Goal: Information Seeking & Learning: Learn about a topic

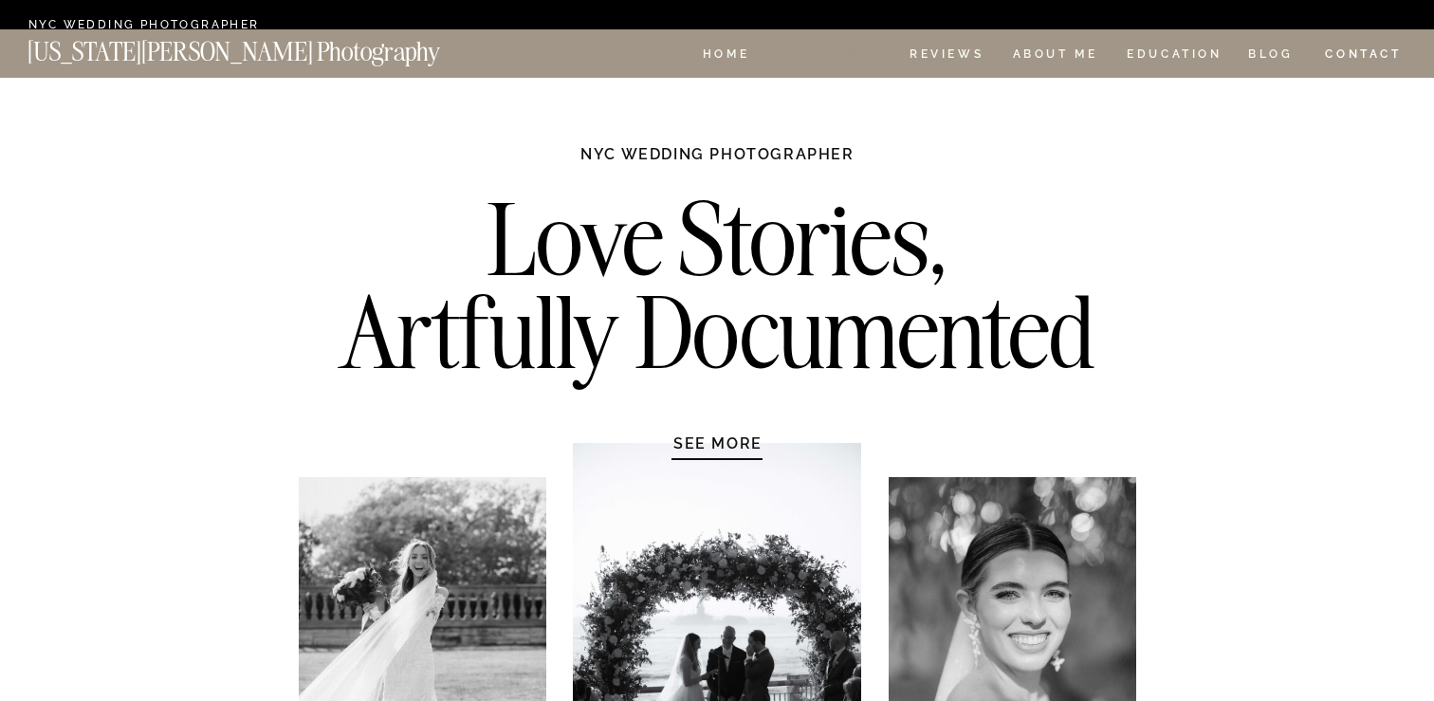
click at [826, 51] on nav "Experience" at bounding box center [830, 56] width 100 height 16
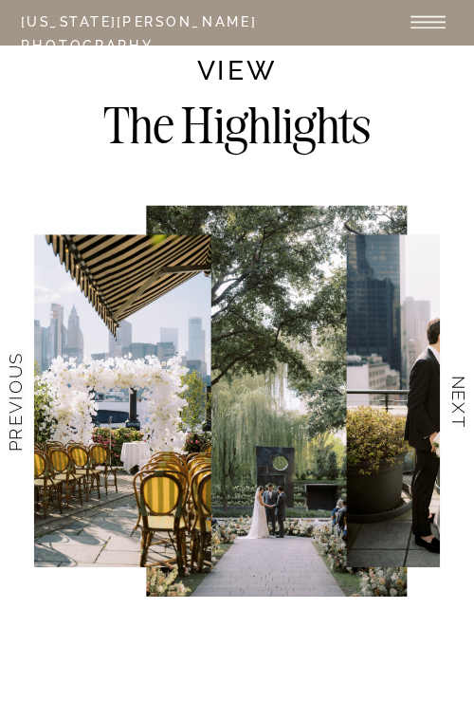
scroll to position [3722, 0]
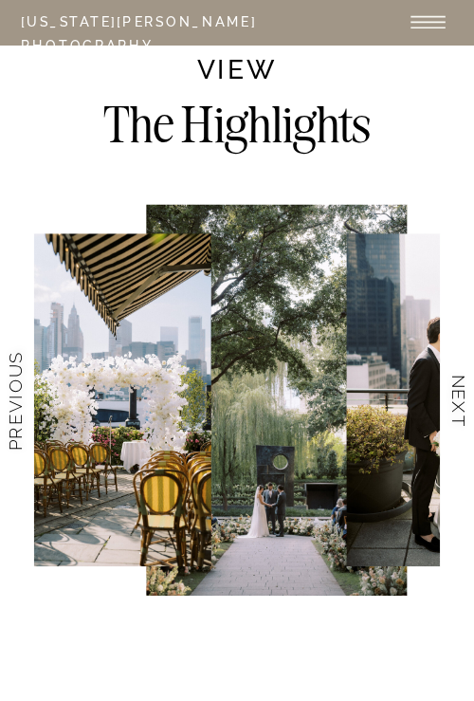
click at [452, 396] on h3 "NEXT" at bounding box center [462, 399] width 26 height 151
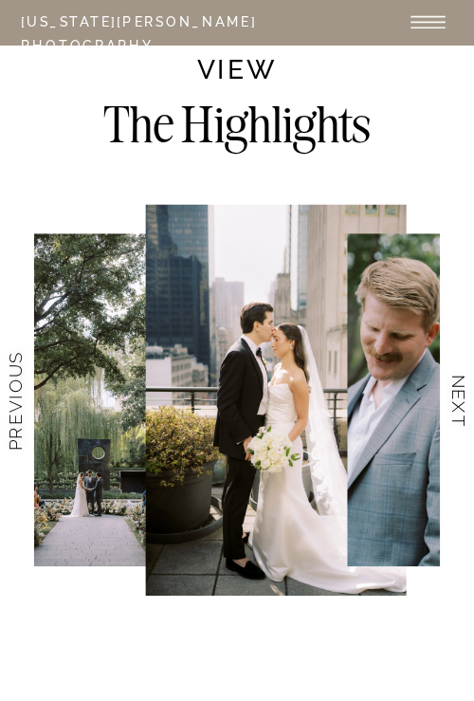
click at [452, 396] on h3 "NEXT" at bounding box center [462, 399] width 26 height 151
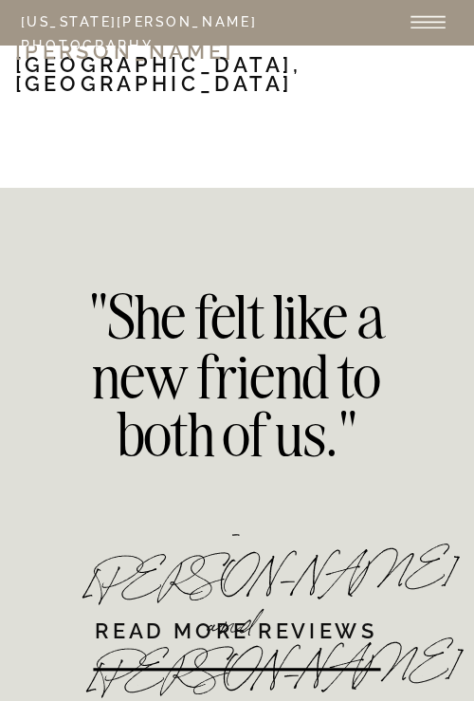
scroll to position [25017, 0]
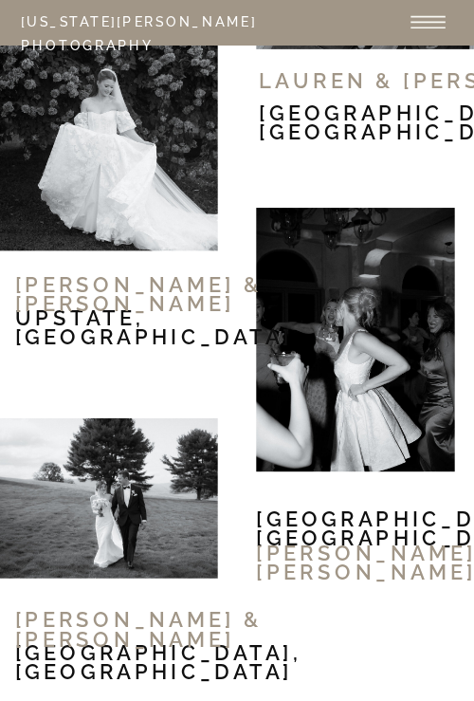
click at [395, 340] on div at bounding box center [355, 340] width 198 height 264
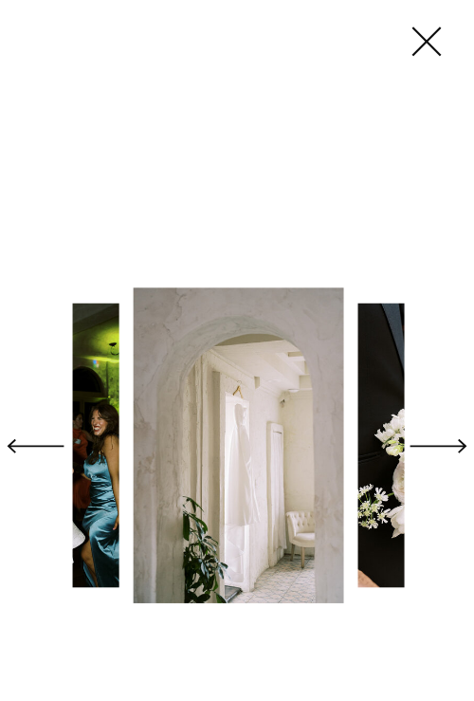
click at [432, 446] on polygon at bounding box center [439, 446] width 57 height 14
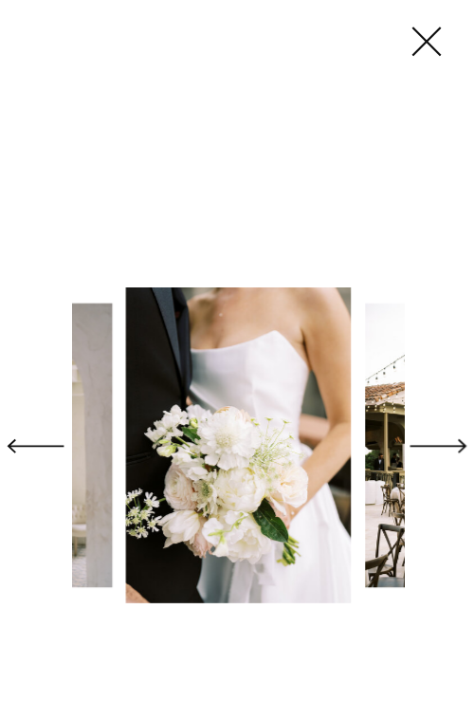
click at [432, 446] on polygon at bounding box center [439, 446] width 57 height 14
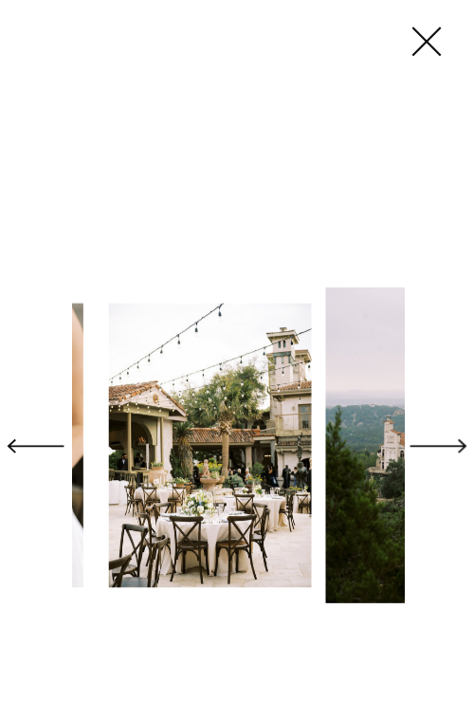
click at [432, 446] on polygon at bounding box center [439, 446] width 57 height 14
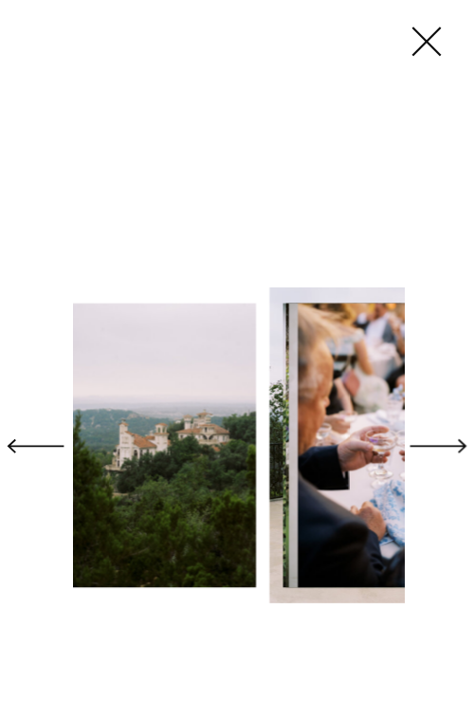
click at [432, 446] on polygon at bounding box center [439, 446] width 57 height 14
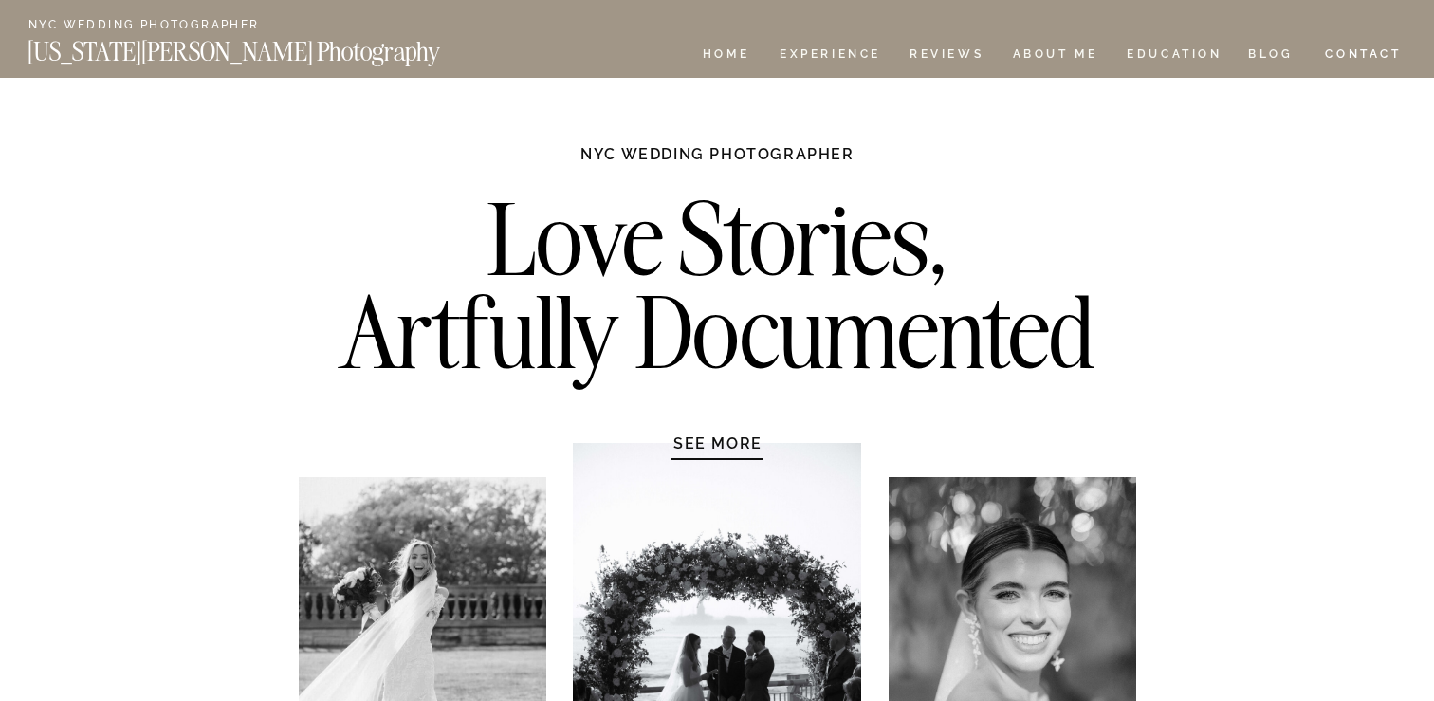
click at [835, 52] on nav "Experience" at bounding box center [830, 56] width 100 height 16
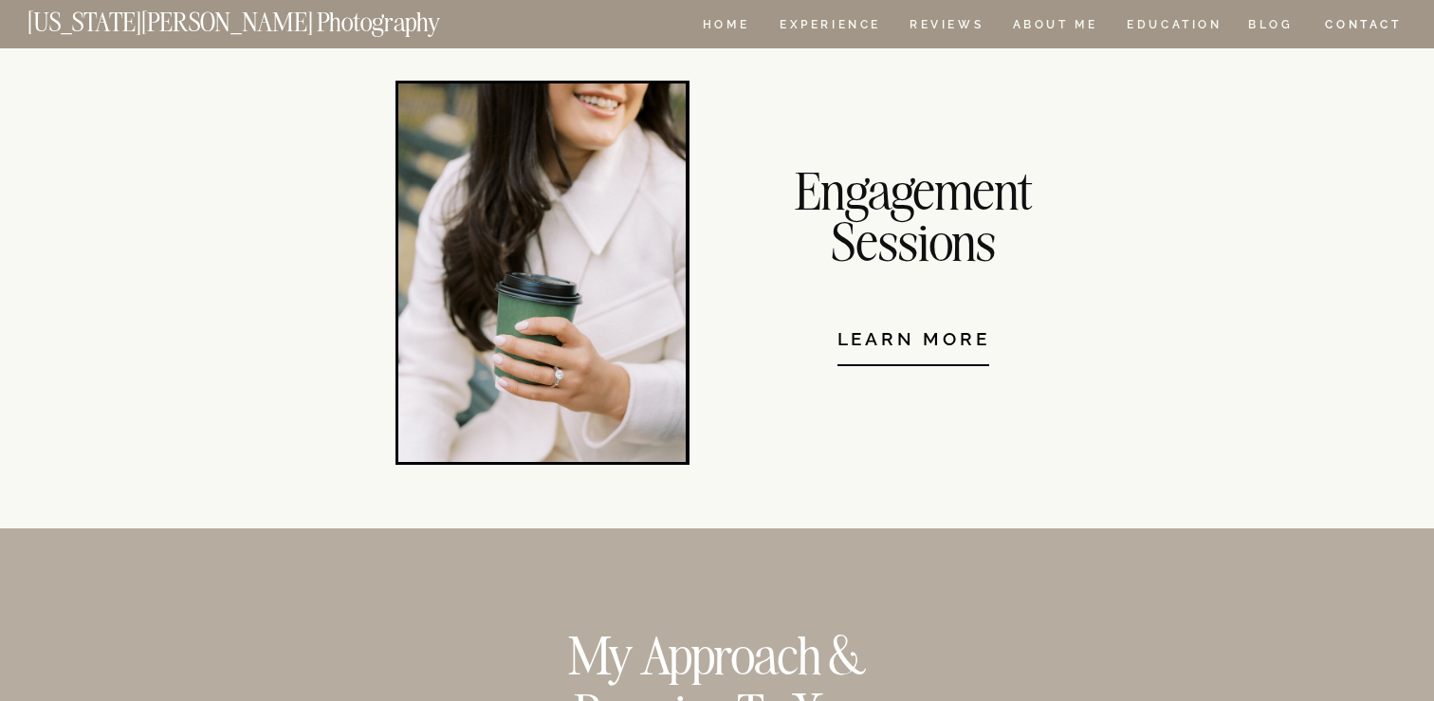
scroll to position [15085, 0]
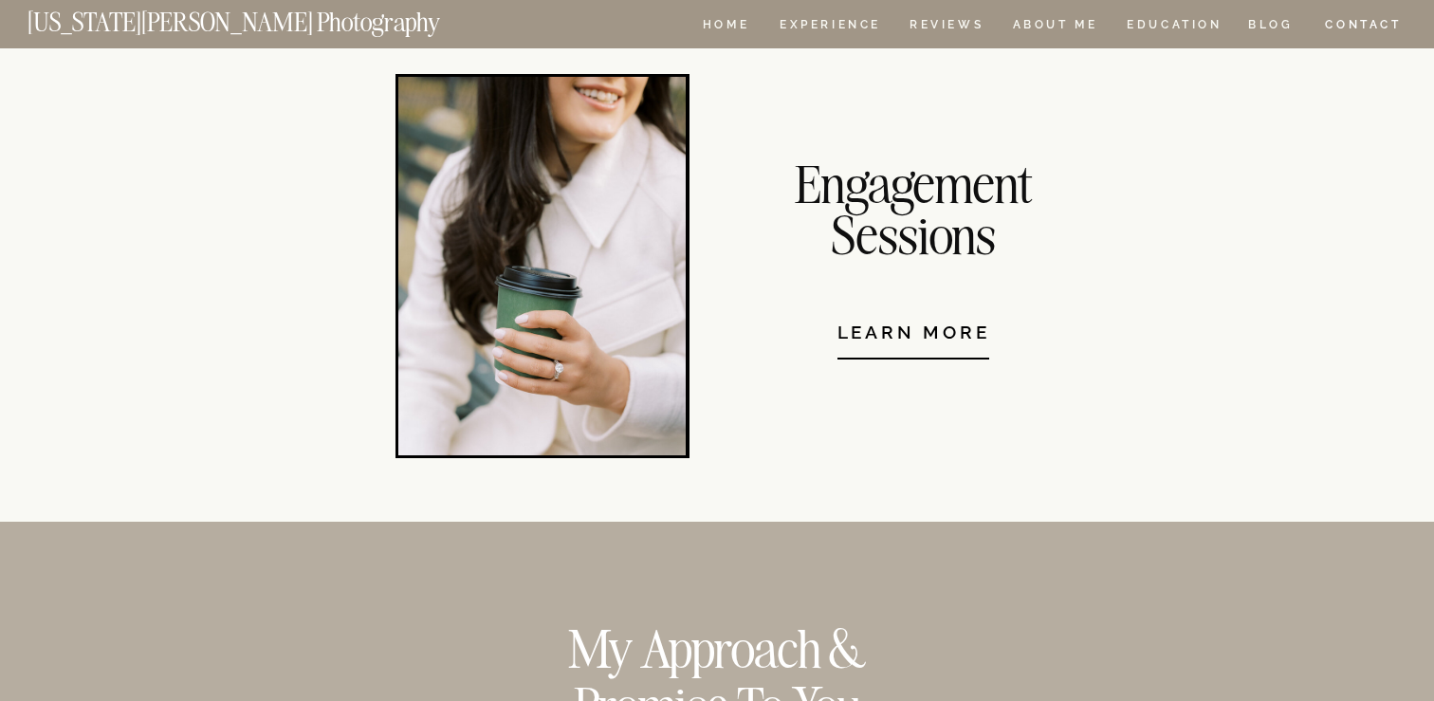
click at [922, 327] on nav "Learn More" at bounding box center [914, 322] width 230 height 59
click at [1135, 277] on h2 "+ YOUR WEDDING DAY" at bounding box center [984, 278] width 492 height 20
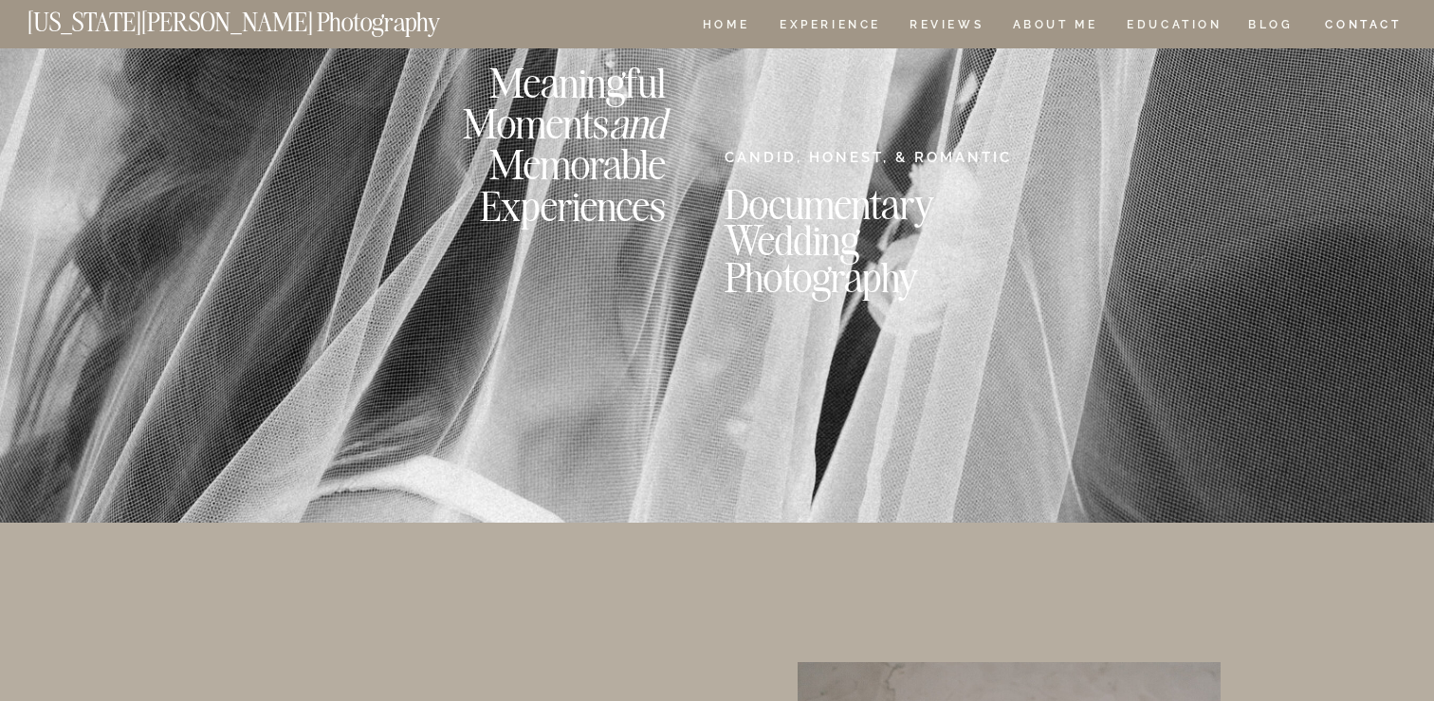
scroll to position [0, 0]
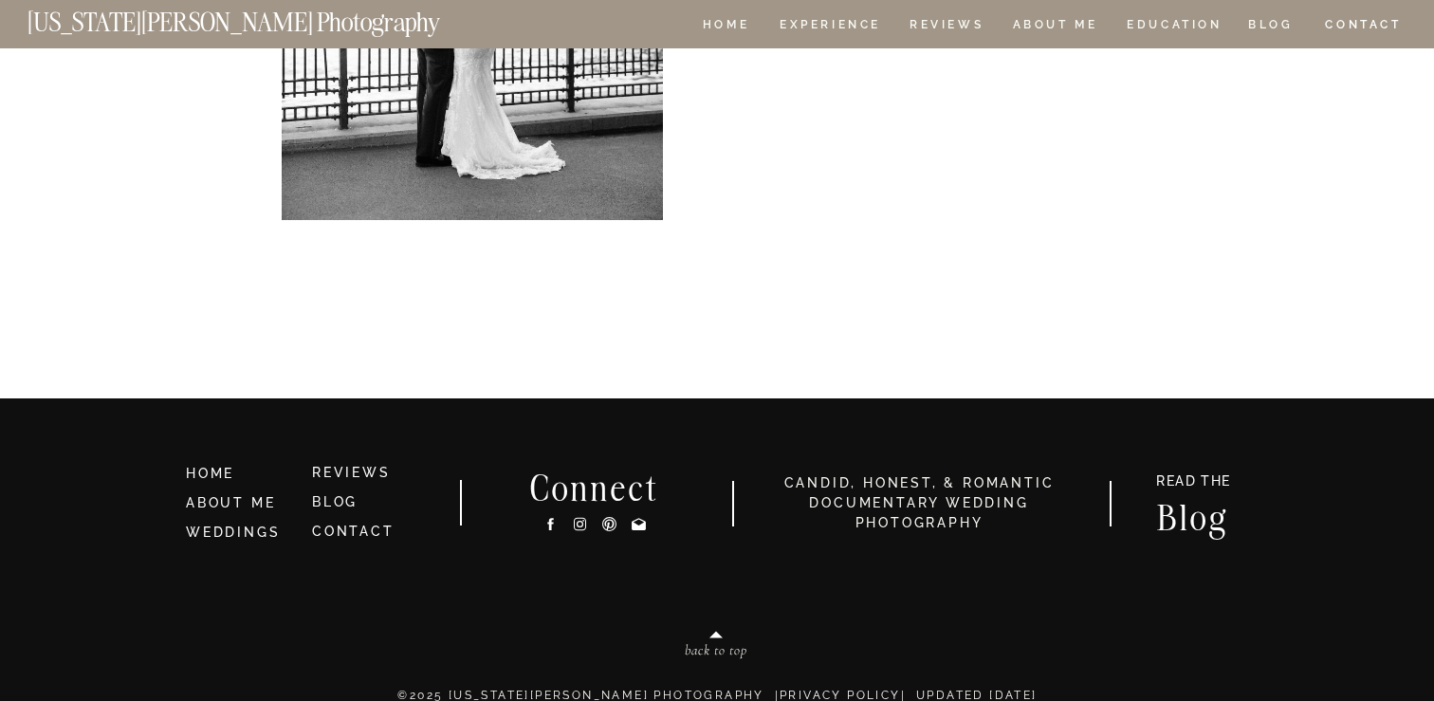
scroll to position [5667, 0]
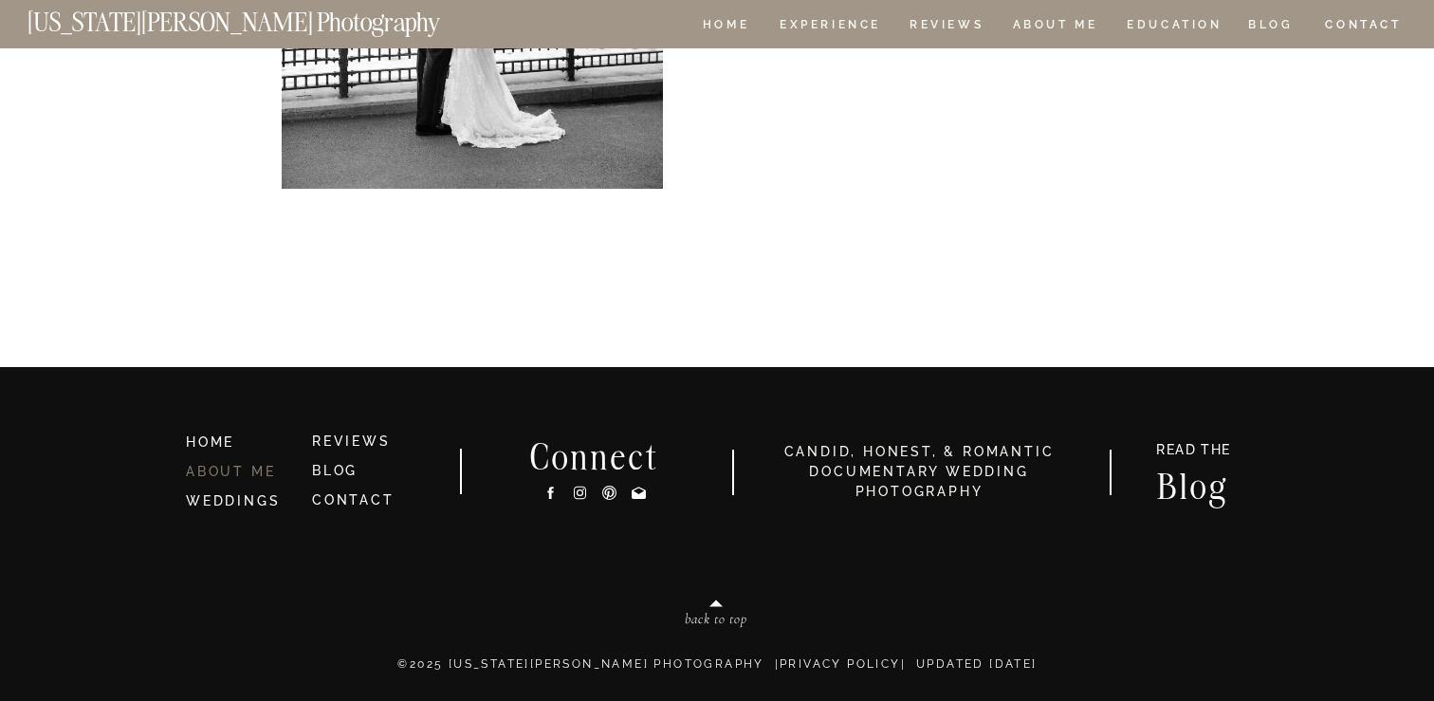
click at [212, 471] on link "ABOUT ME" at bounding box center [230, 471] width 89 height 15
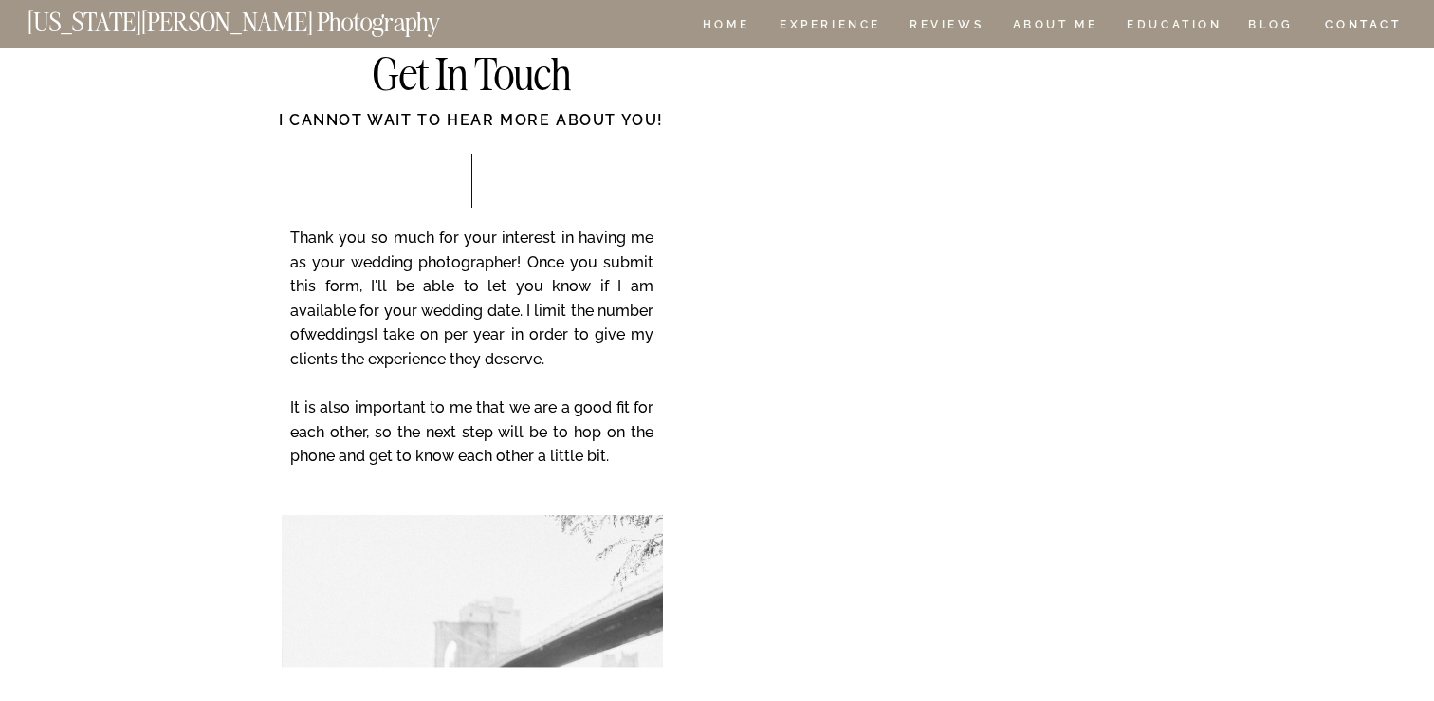
scroll to position [2874, 0]
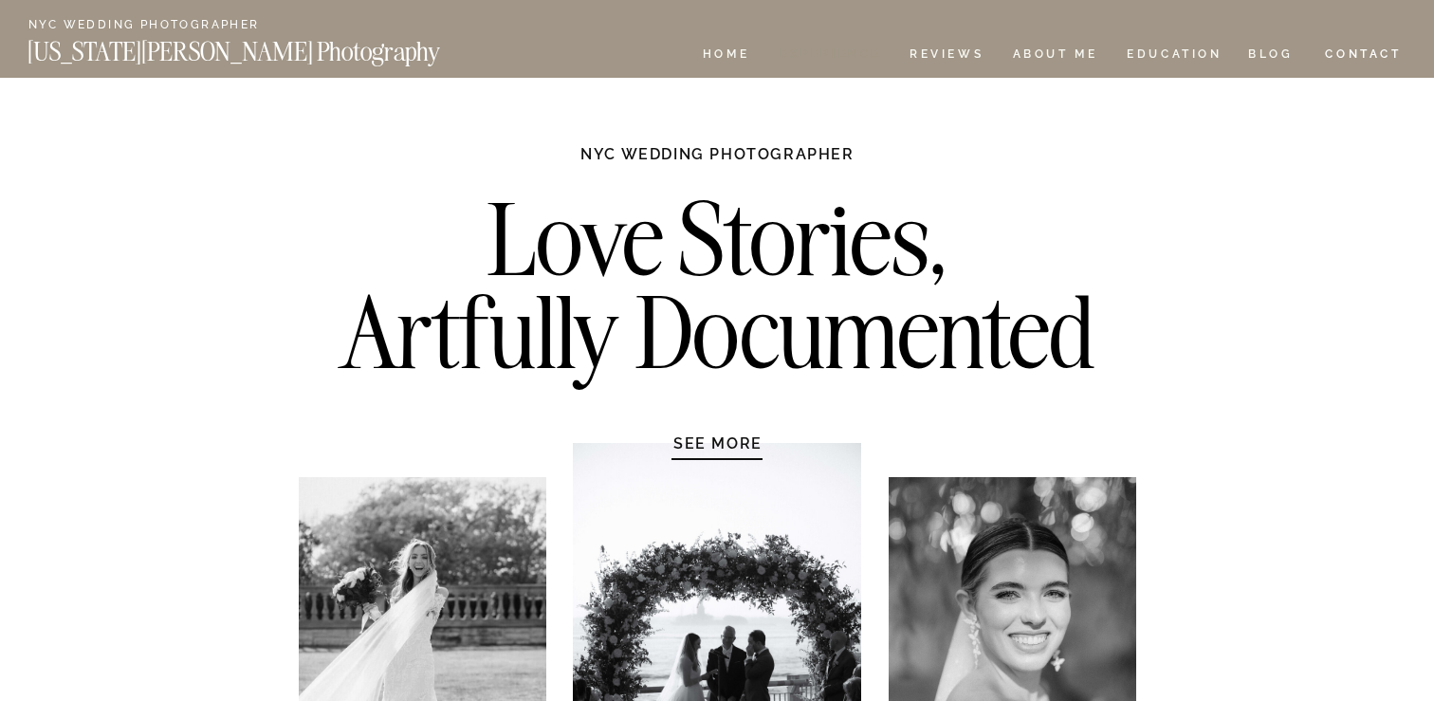
click at [834, 56] on nav "Experience" at bounding box center [830, 56] width 100 height 16
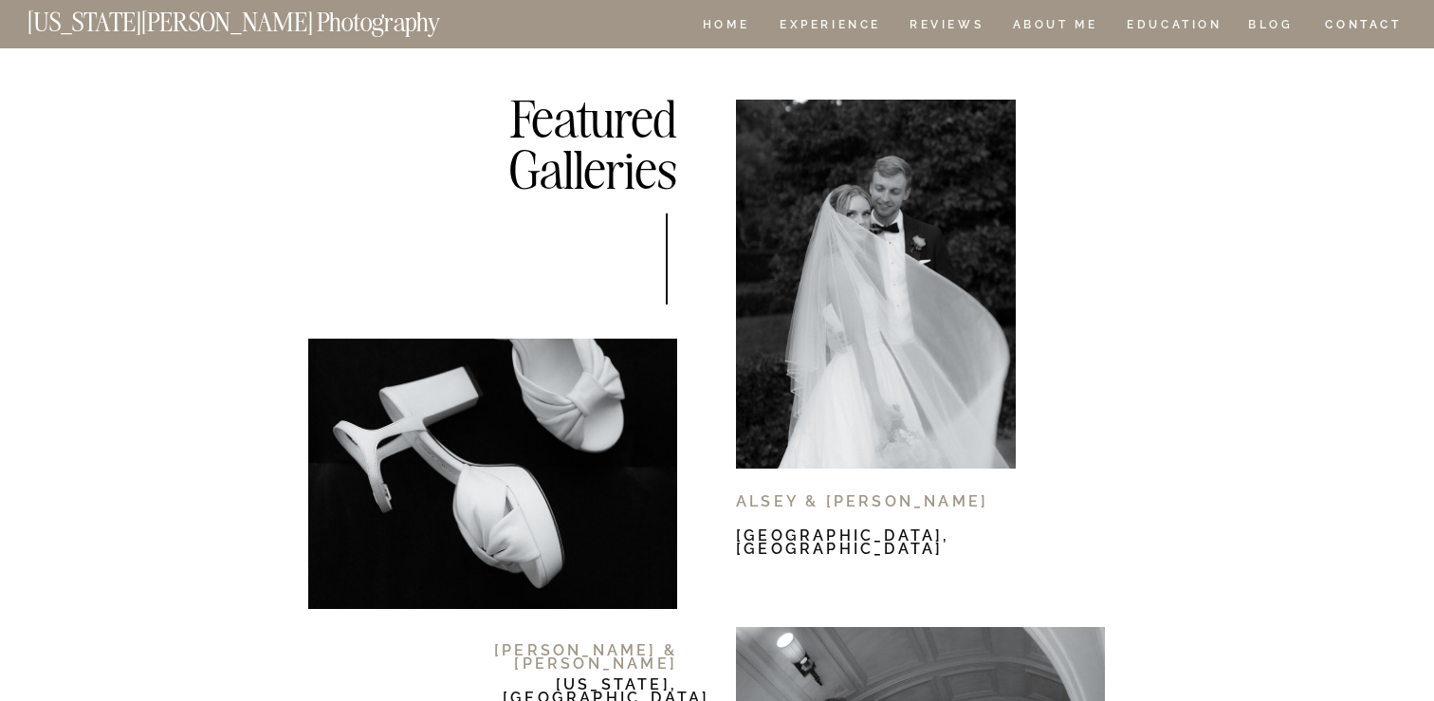
scroll to position [10816, 0]
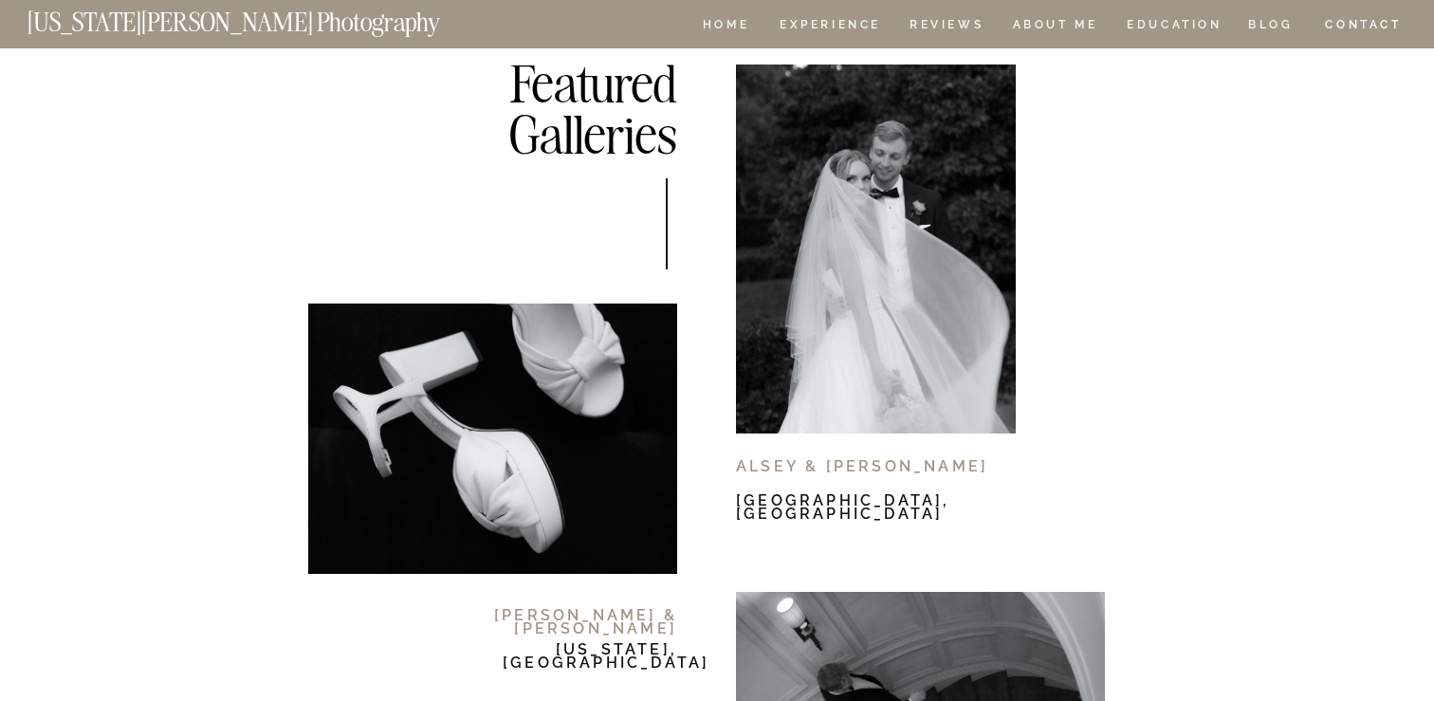
click at [840, 236] on div at bounding box center [876, 248] width 280 height 369
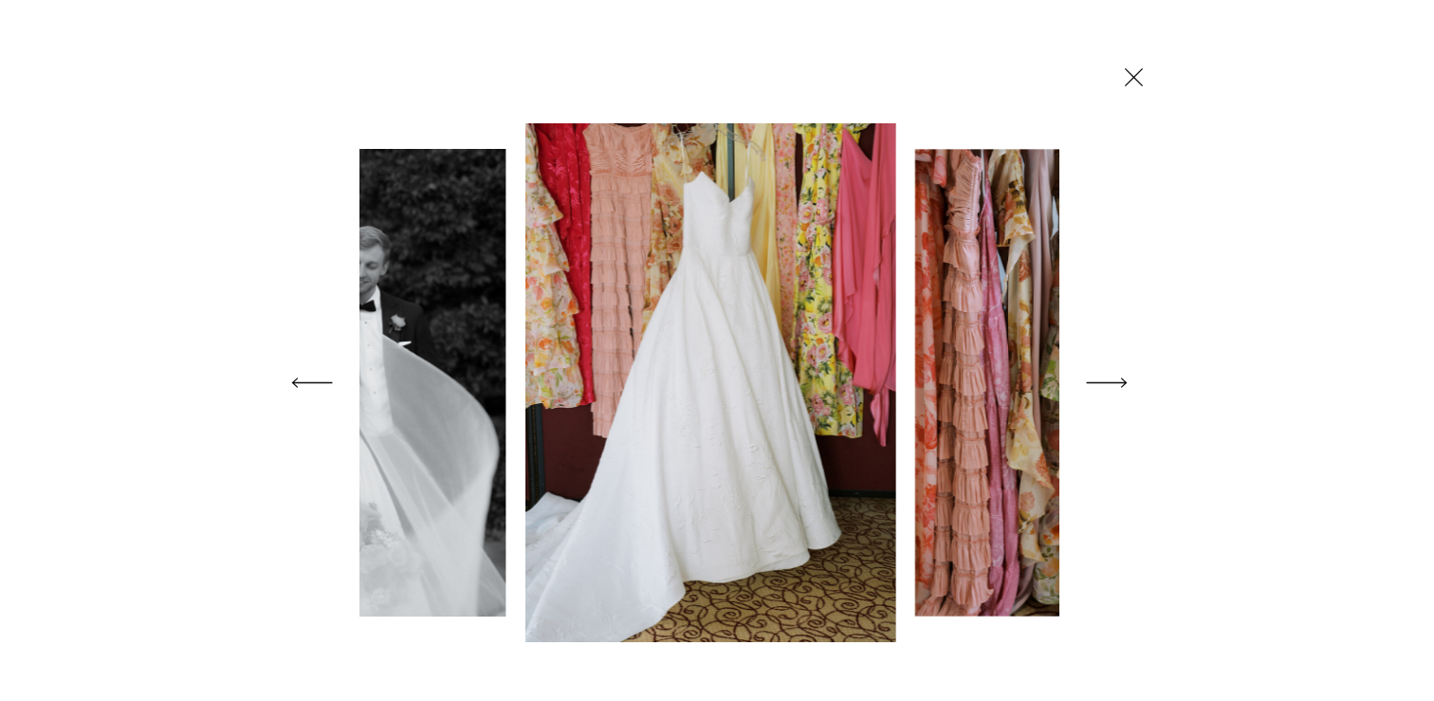
click at [1135, 79] on polygon at bounding box center [1134, 76] width 18 height 18
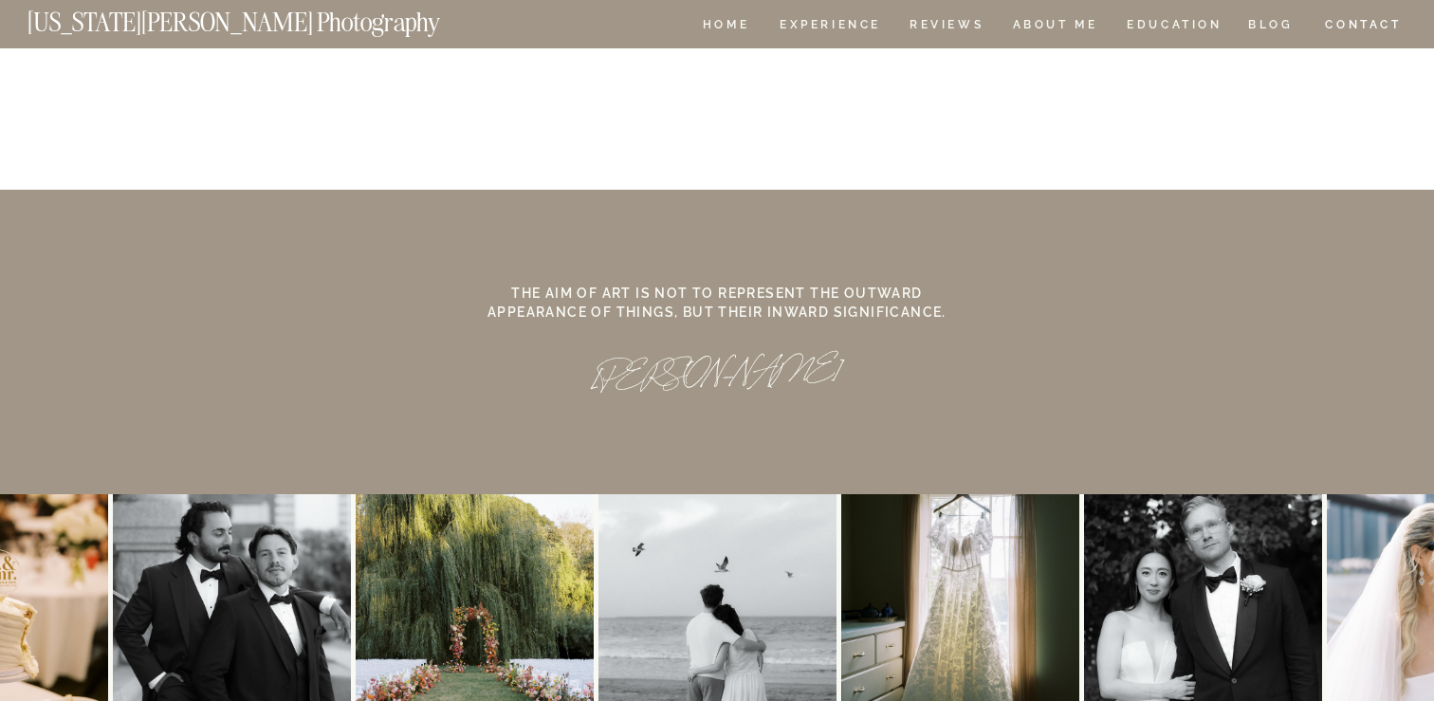
scroll to position [17660, 0]
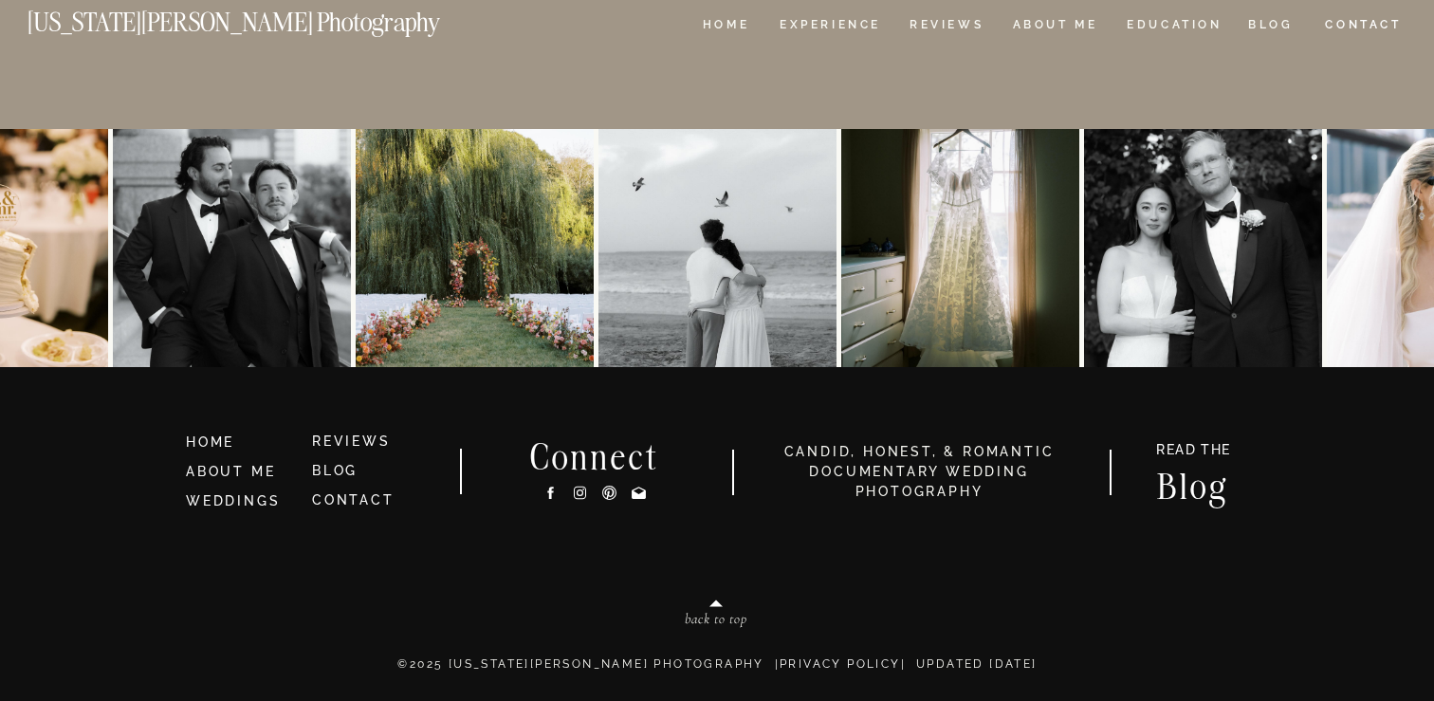
click at [910, 464] on h3 "candid, honest, & romantic Documentary Wedding photography" at bounding box center [919, 472] width 319 height 60
click at [338, 469] on link "BLOG" at bounding box center [335, 470] width 46 height 15
click at [242, 503] on link "WEDDINGS" at bounding box center [233, 500] width 94 height 15
click at [249, 479] on h3 "ABOUT ME" at bounding box center [241, 472] width 110 height 21
click at [249, 469] on link "ABOUT ME" at bounding box center [230, 471] width 89 height 15
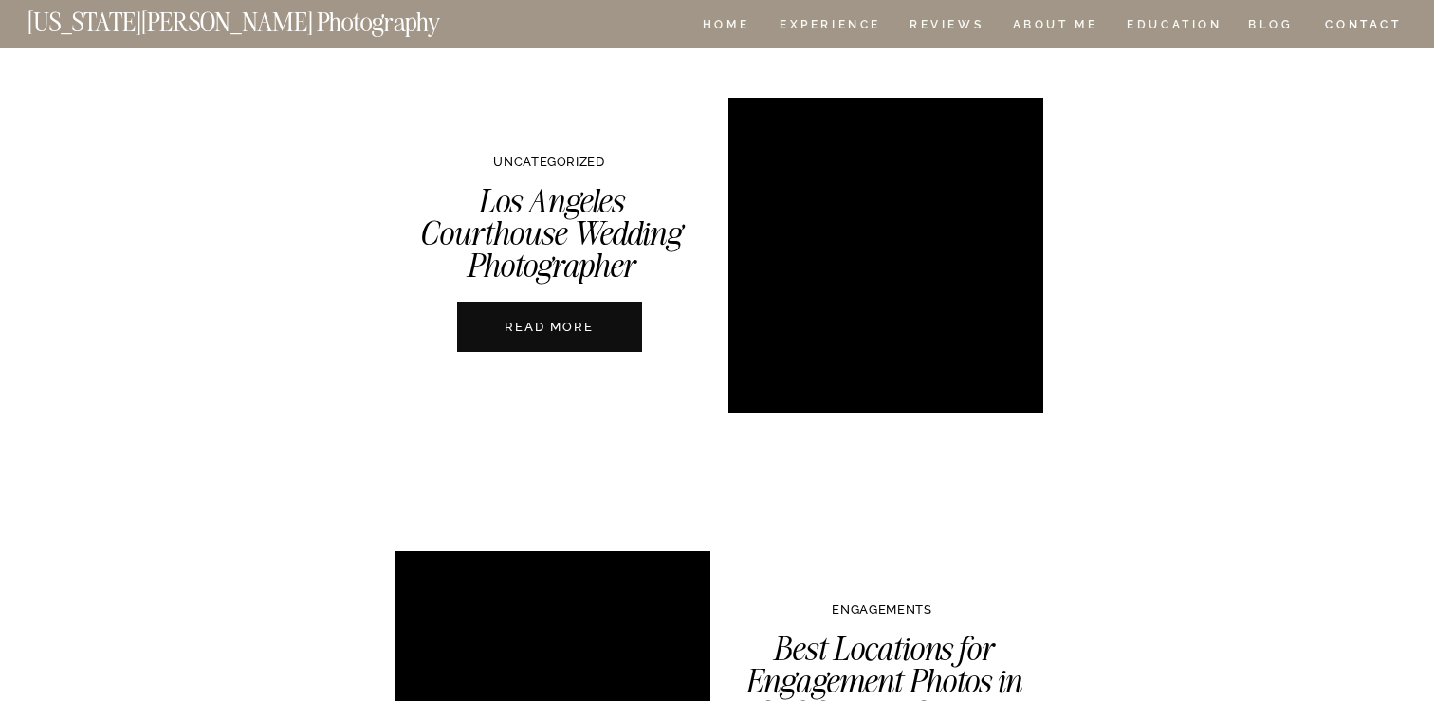
scroll to position [4629, 0]
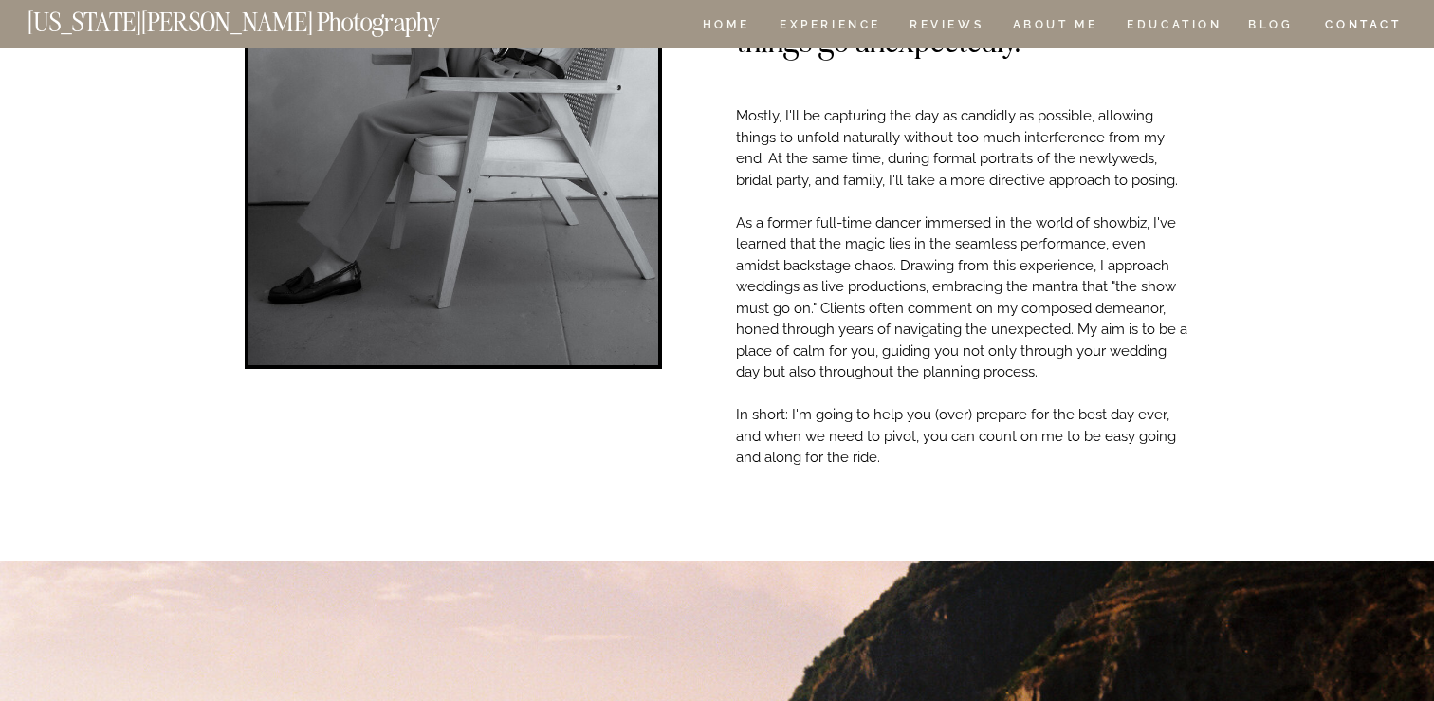
scroll to position [378, 0]
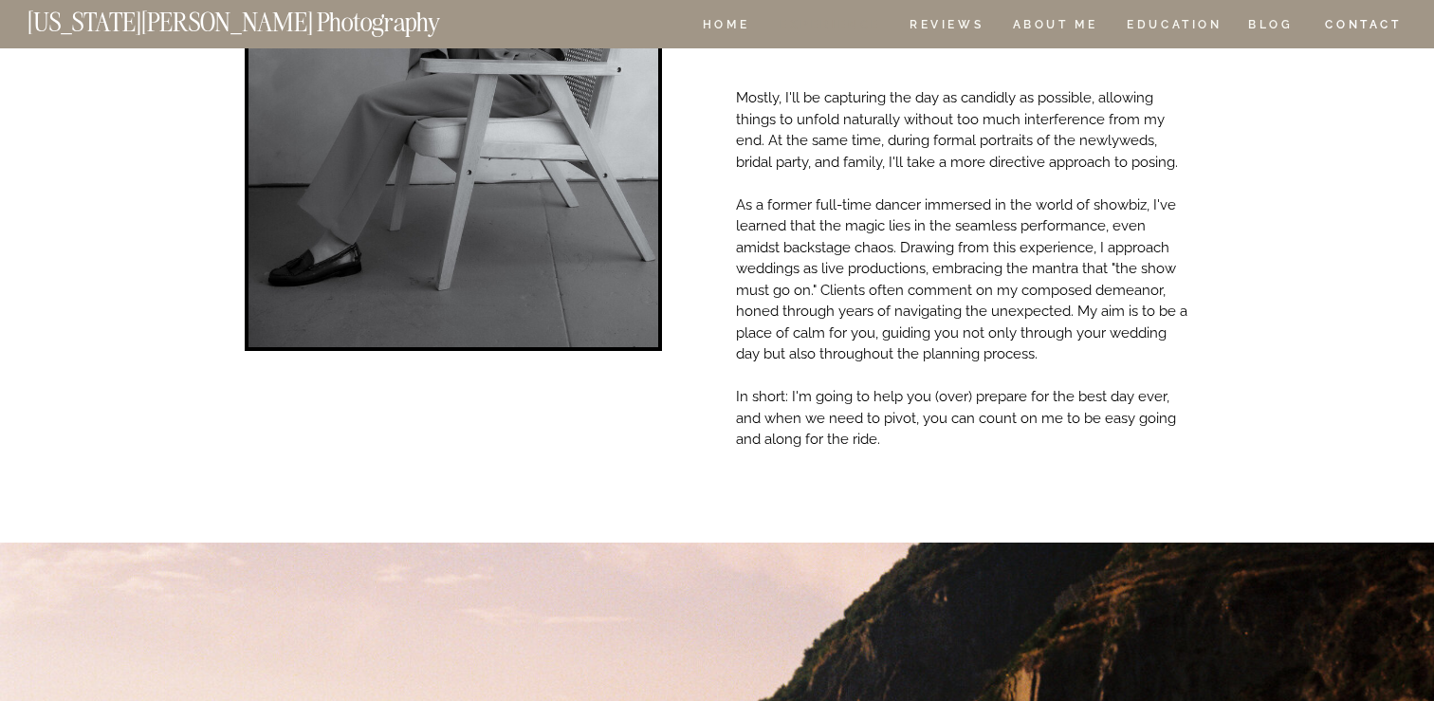
click at [787, 27] on nav "Experience" at bounding box center [830, 27] width 100 height 16
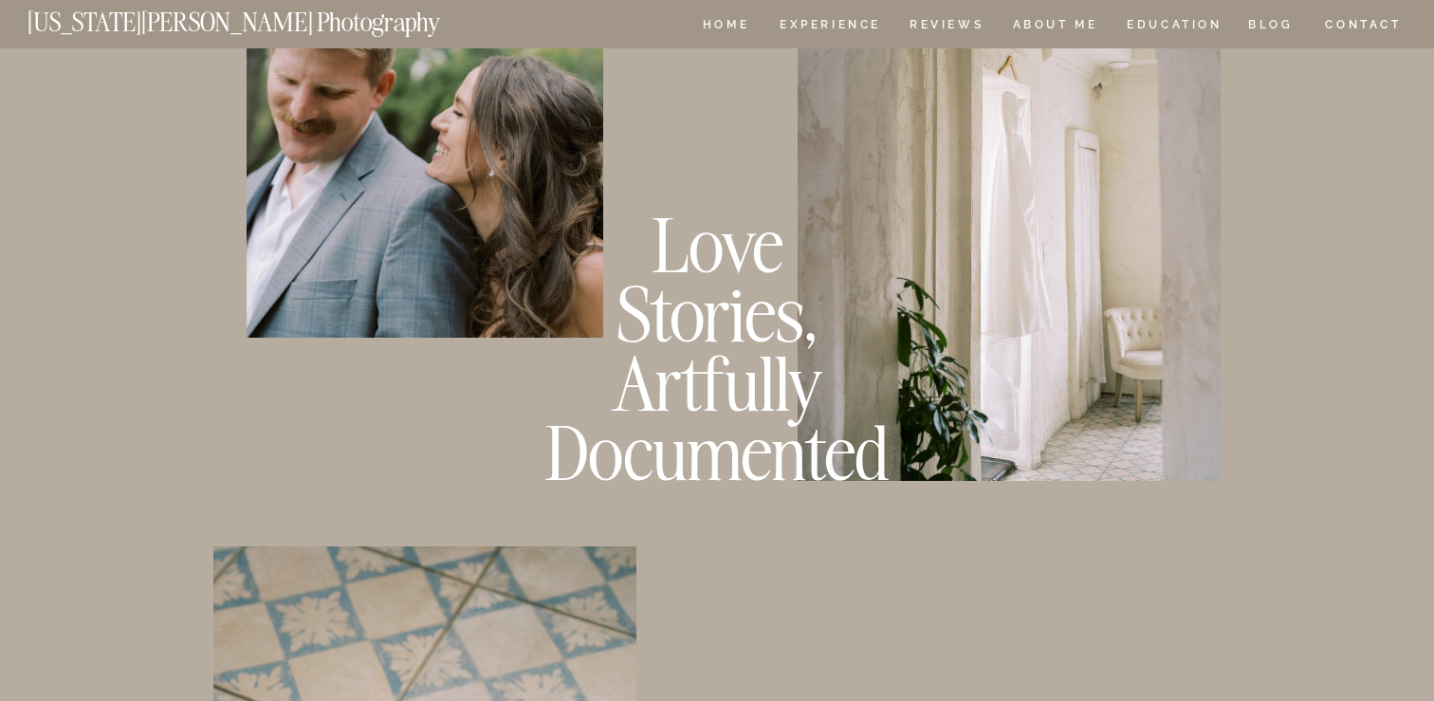
scroll to position [1049, 0]
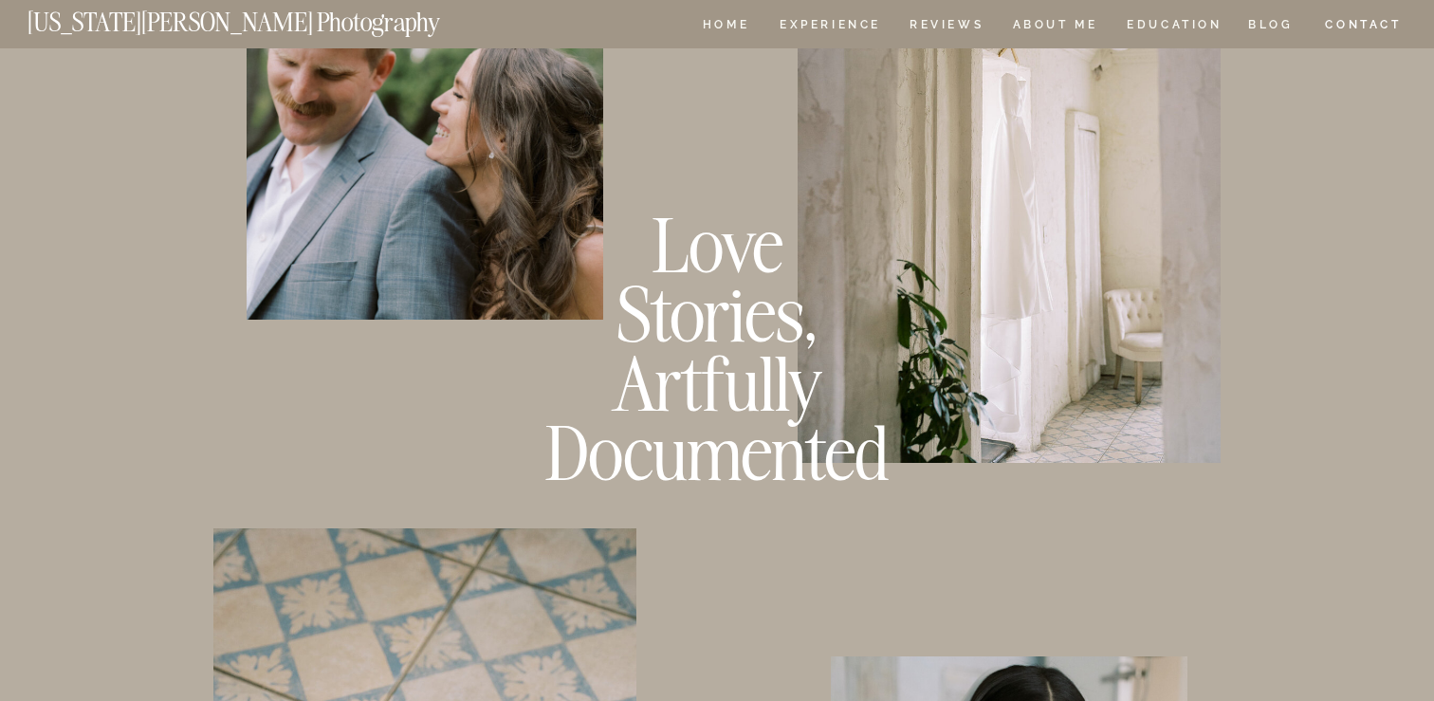
click at [1162, 12] on div at bounding box center [1009, 157] width 423 height 612
click at [1162, 24] on nav "EDUCATION" at bounding box center [1175, 27] width 100 height 16
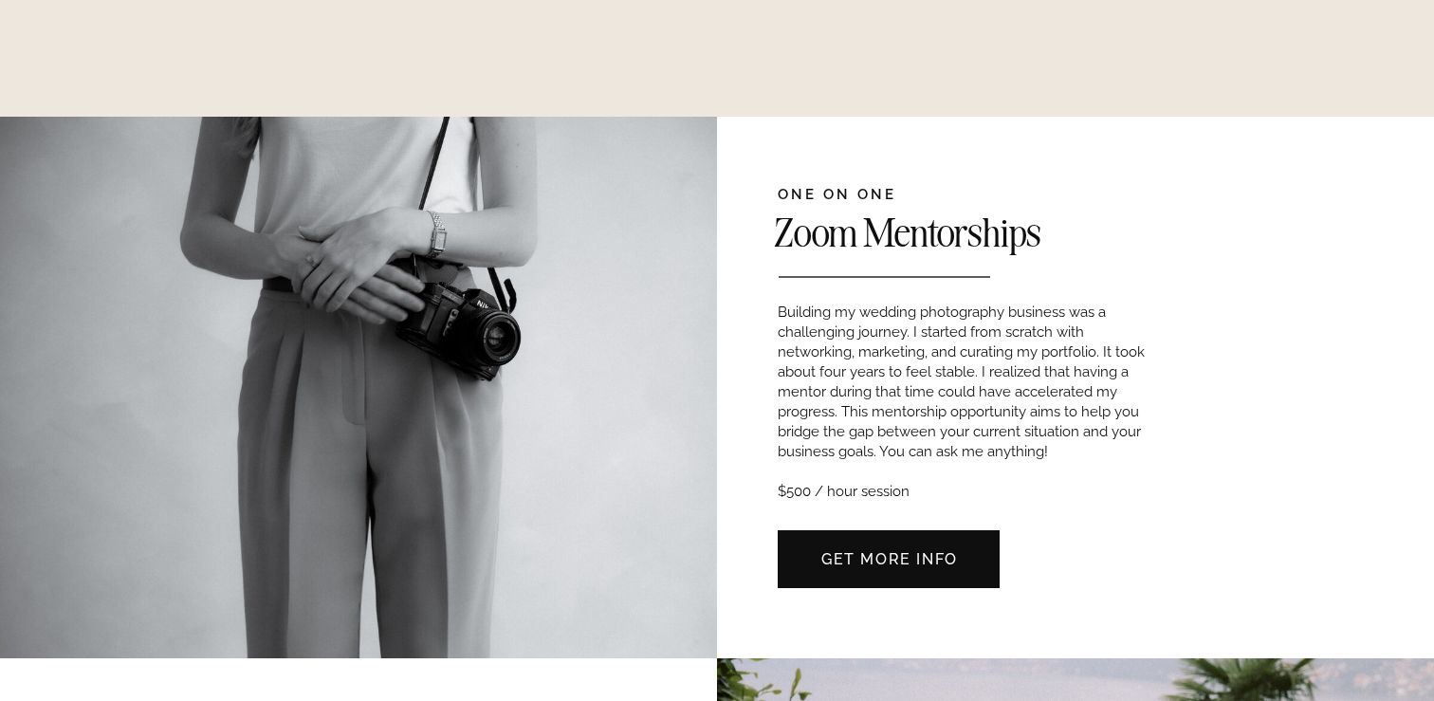
scroll to position [563, 0]
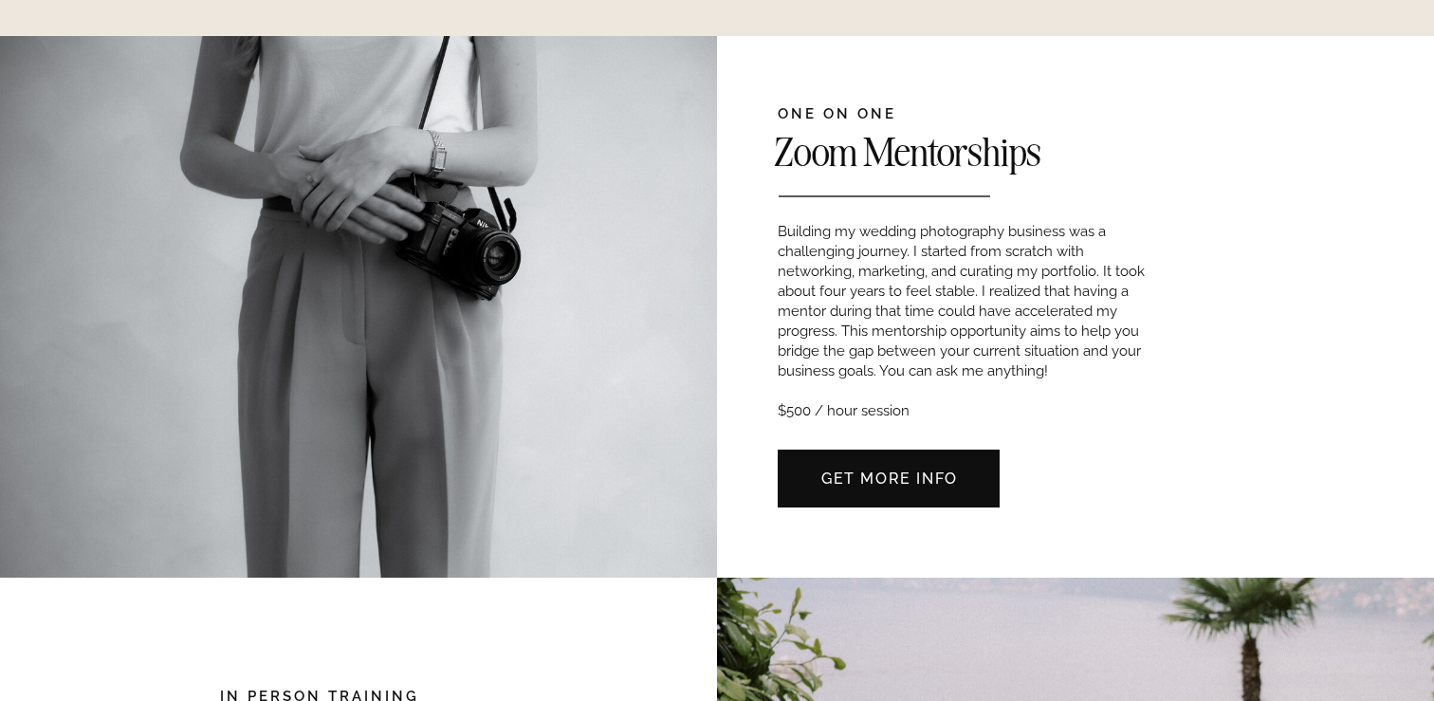
click at [1046, 284] on p "Building my wedding photography business was a challenging journey. I started f…" at bounding box center [970, 318] width 384 height 193
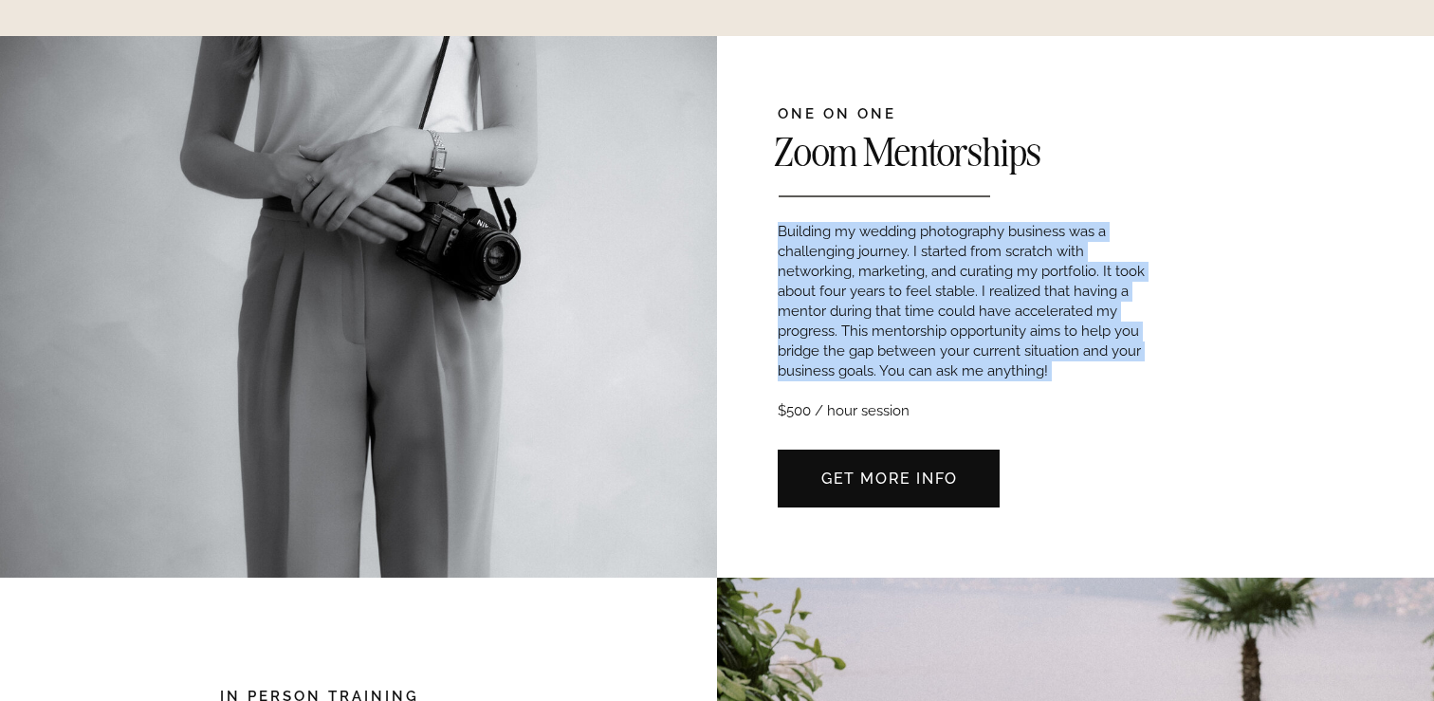
click at [1046, 284] on p "Building my wedding photography business was a challenging journey. I started f…" at bounding box center [970, 318] width 384 height 193
click at [1035, 322] on p "Building my wedding photography business was a challenging journey. I started f…" at bounding box center [970, 318] width 384 height 193
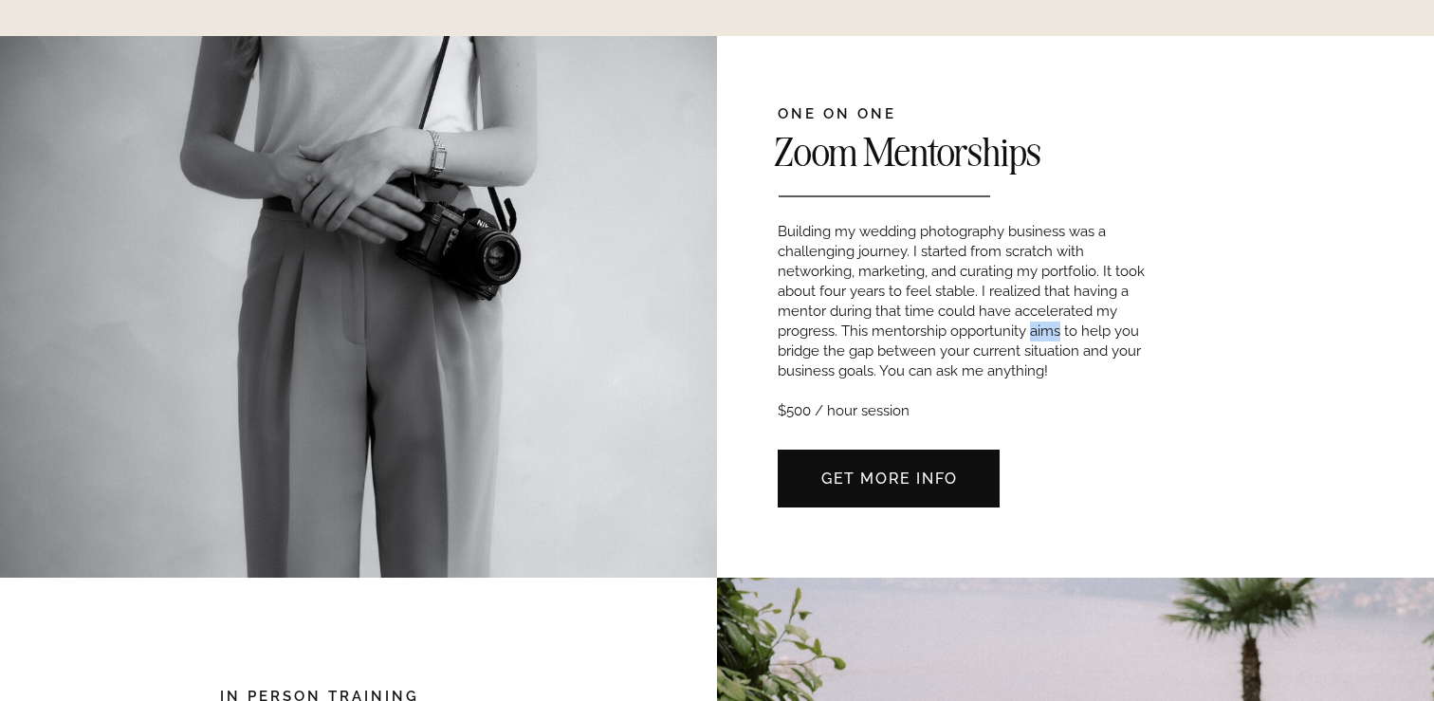
click at [1035, 322] on p "Building my wedding photography business was a challenging journey. I started f…" at bounding box center [970, 318] width 384 height 193
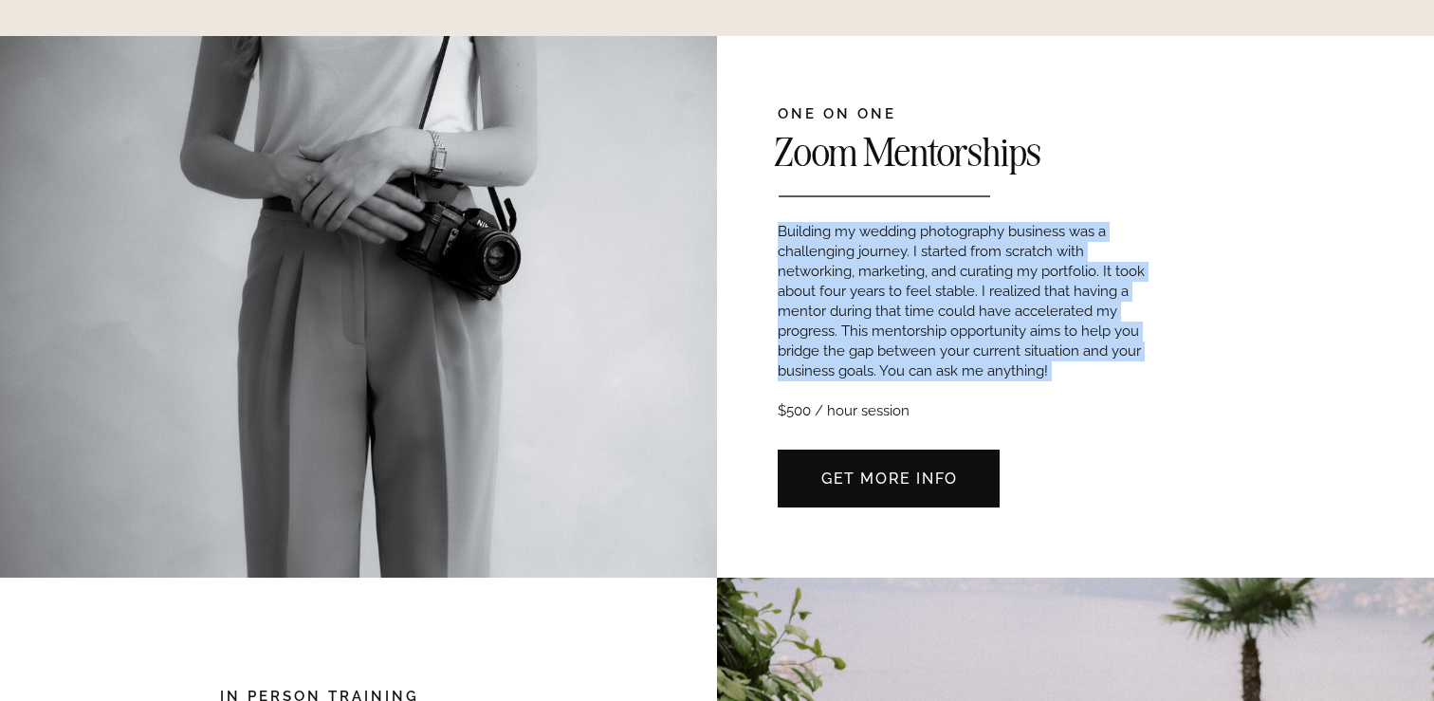
click at [1035, 322] on p "Building my wedding photography business was a challenging journey. I started f…" at bounding box center [970, 318] width 384 height 193
click at [1035, 341] on p "Building my wedding photography business was a challenging journey. I started f…" at bounding box center [970, 318] width 384 height 193
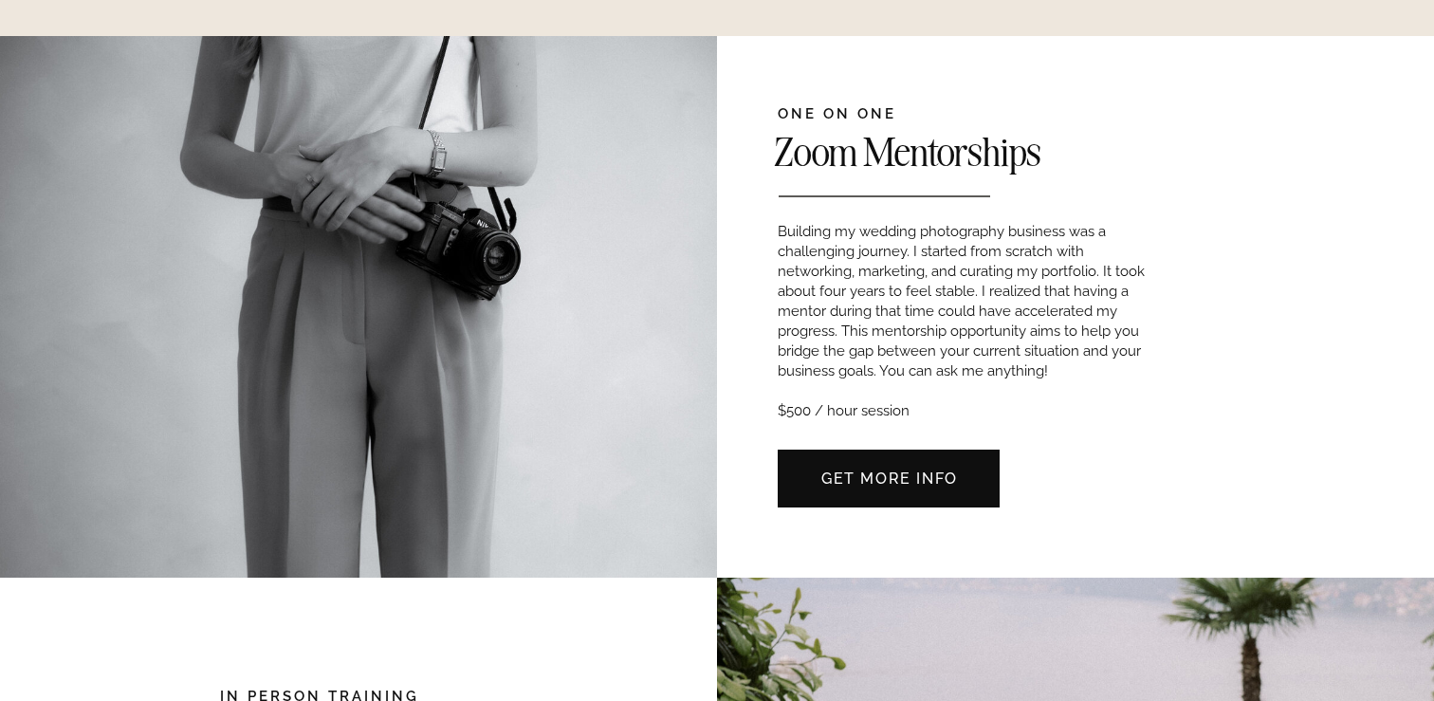
click at [1035, 341] on p "Building my wedding photography business was a challenging journey. I started f…" at bounding box center [970, 318] width 384 height 193
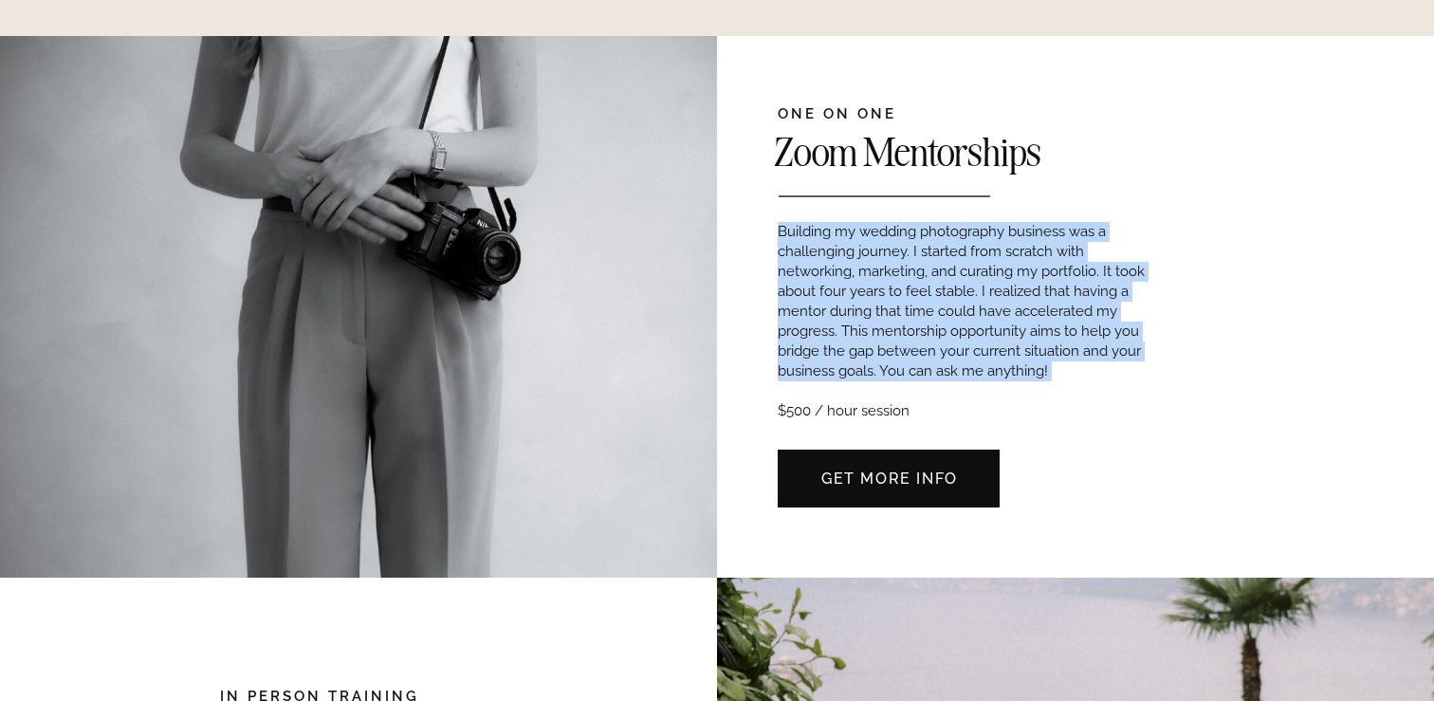
click at [1035, 341] on p "Building my wedding photography business was a challenging journey. I started f…" at bounding box center [970, 318] width 384 height 193
click at [1038, 381] on p "Building my wedding photography business was a challenging journey. I started f…" at bounding box center [970, 318] width 384 height 193
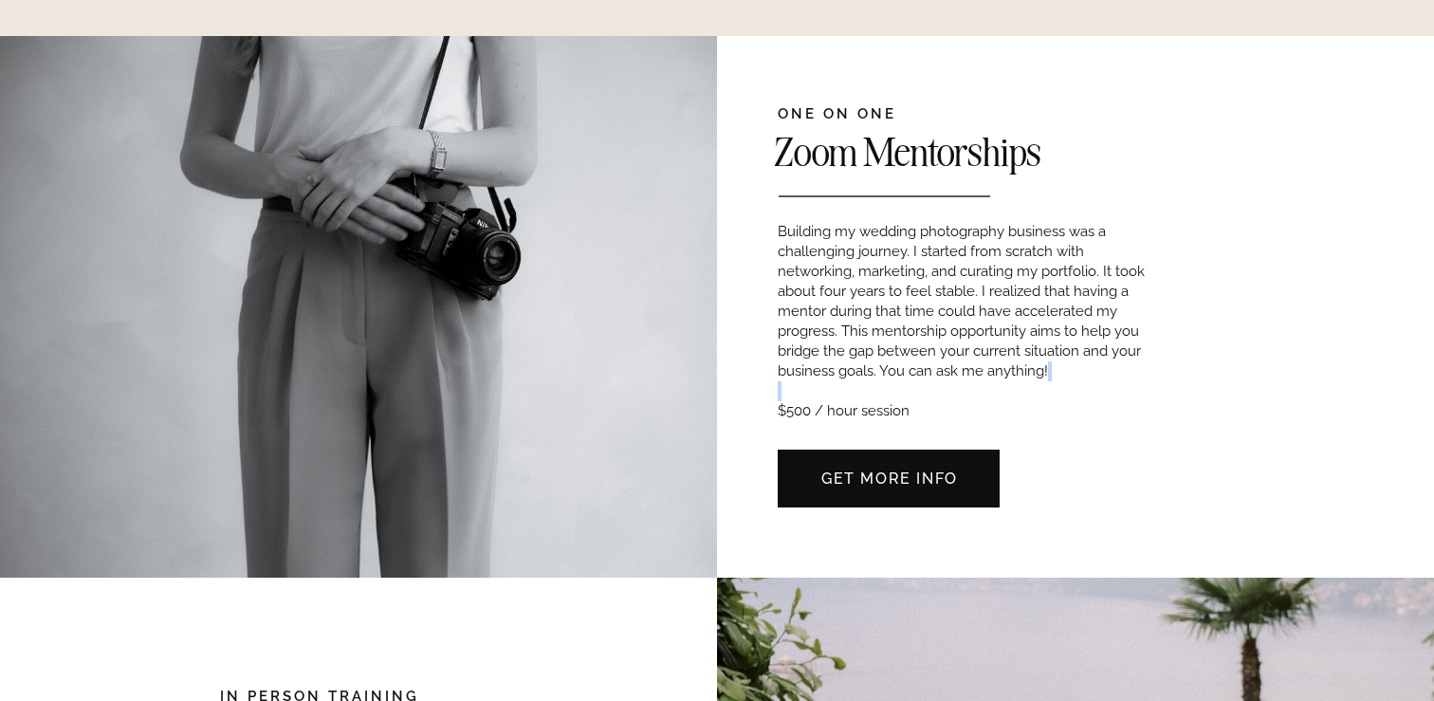
click at [1038, 381] on p "Building my wedding photography business was a challenging journey. I started f…" at bounding box center [970, 318] width 384 height 193
click at [1000, 358] on p "Building my wedding photography business was a challenging journey. I started f…" at bounding box center [970, 318] width 384 height 193
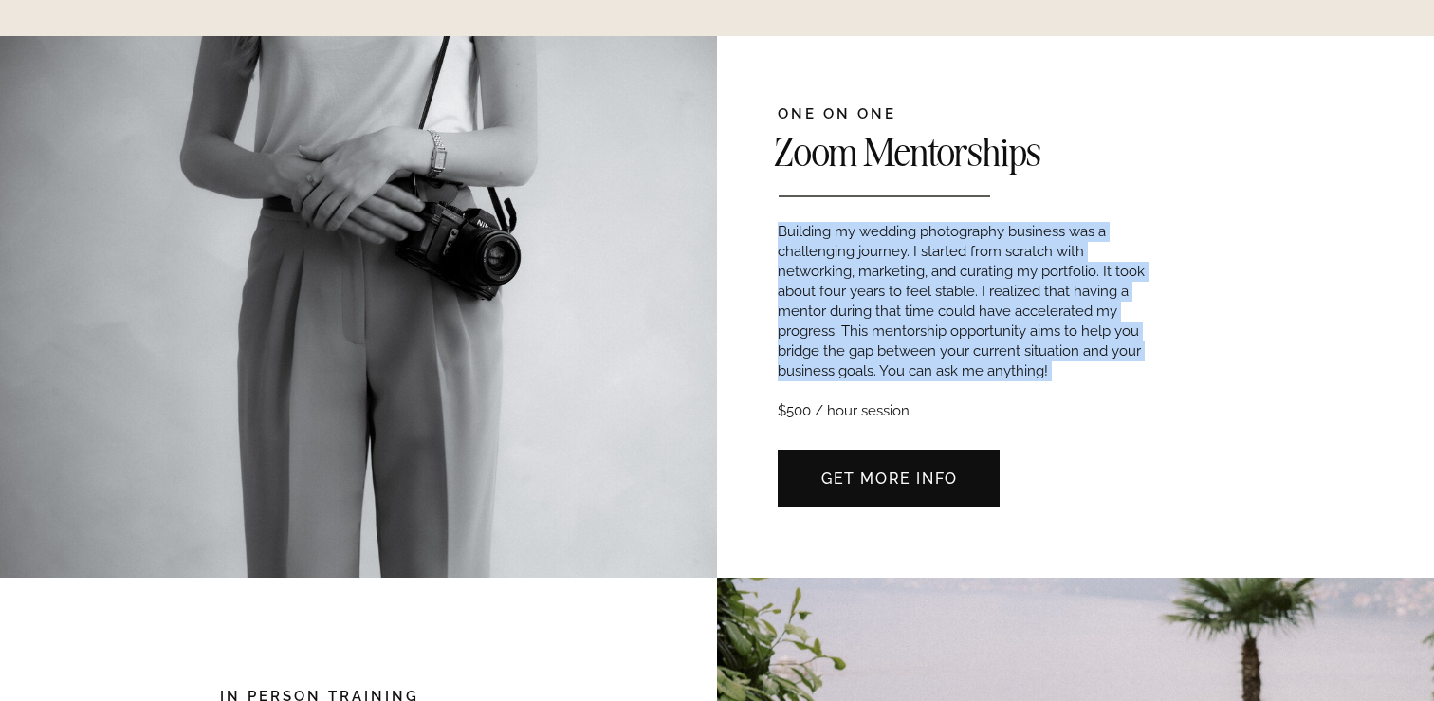
click at [1005, 366] on p "Building my wedding photography business was a challenging journey. I started f…" at bounding box center [970, 318] width 384 height 193
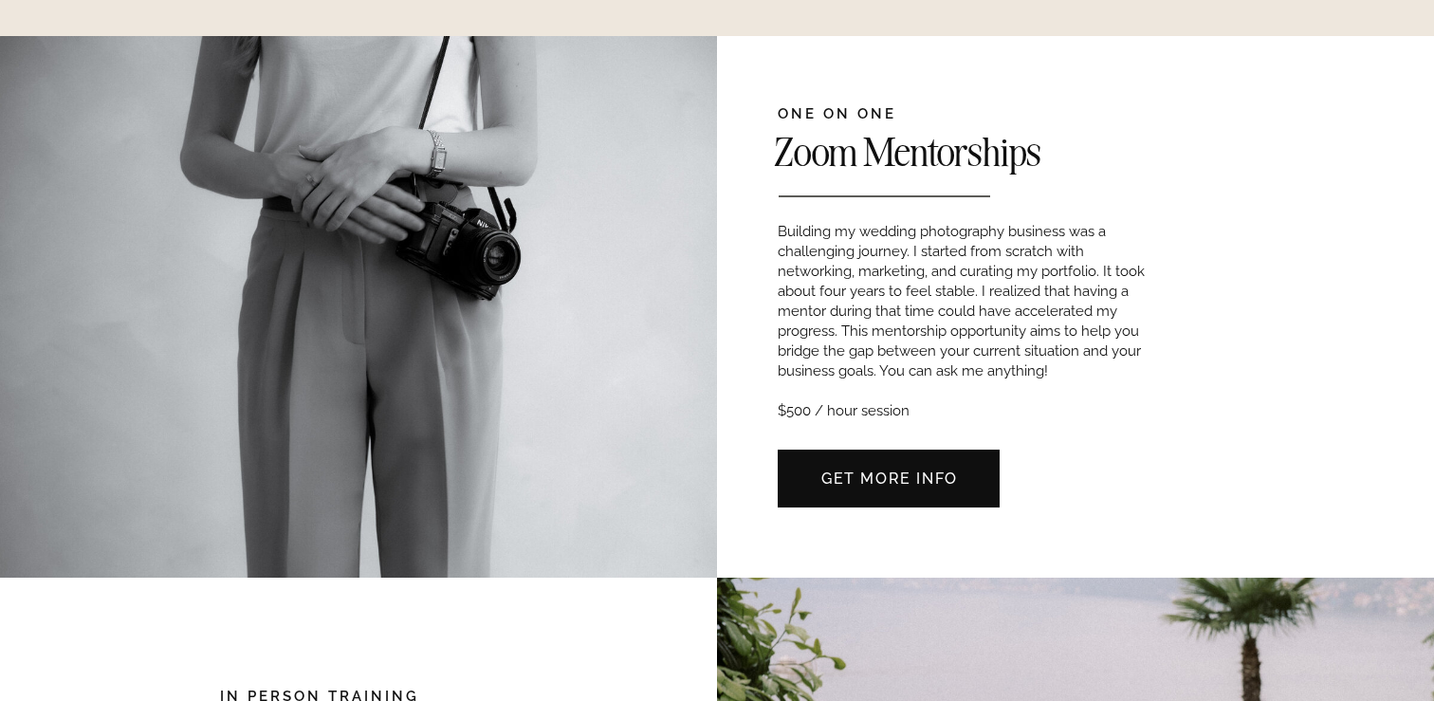
click at [1005, 366] on p "Building my wedding photography business was a challenging journey. I started f…" at bounding box center [970, 318] width 384 height 193
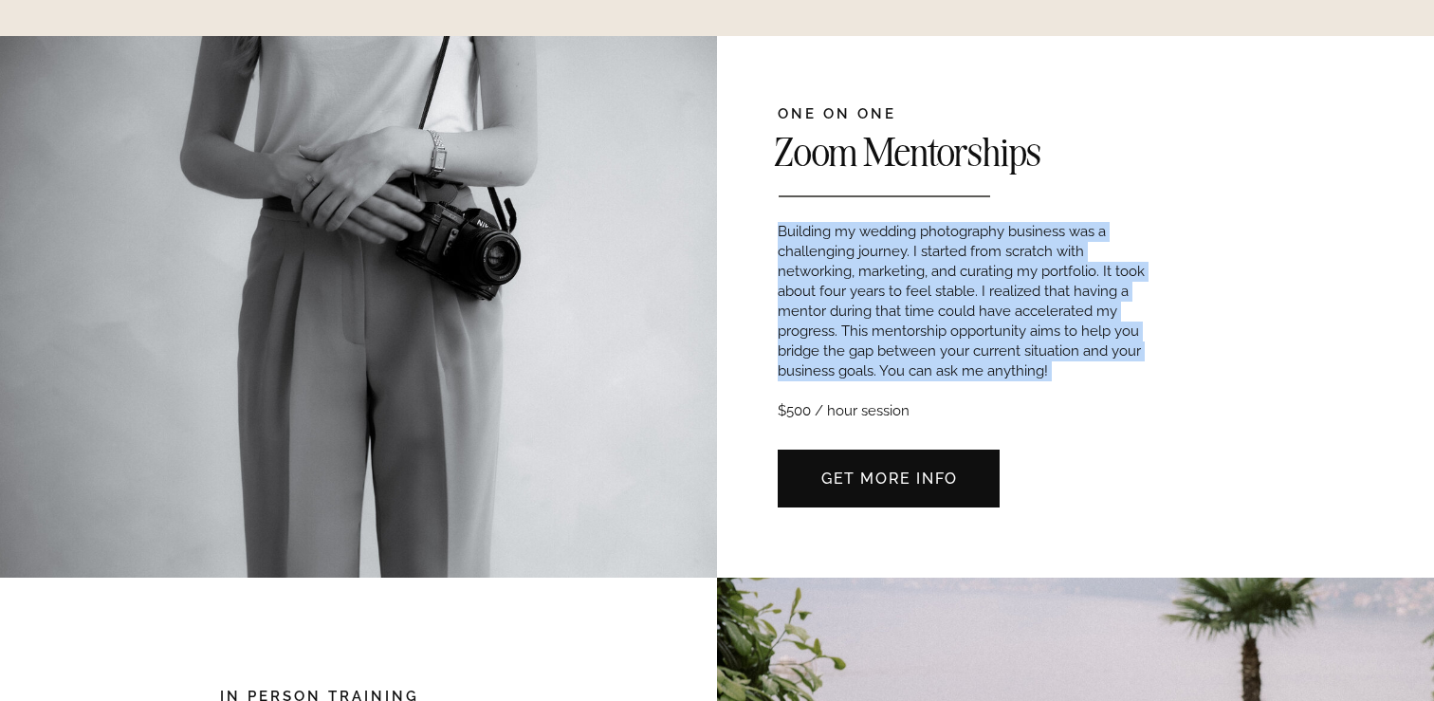
click at [1005, 366] on p "Building my wedding photography business was a challenging journey. I started f…" at bounding box center [970, 318] width 384 height 193
click at [1040, 364] on p "Building my wedding photography business was a challenging journey. I started f…" at bounding box center [970, 318] width 384 height 193
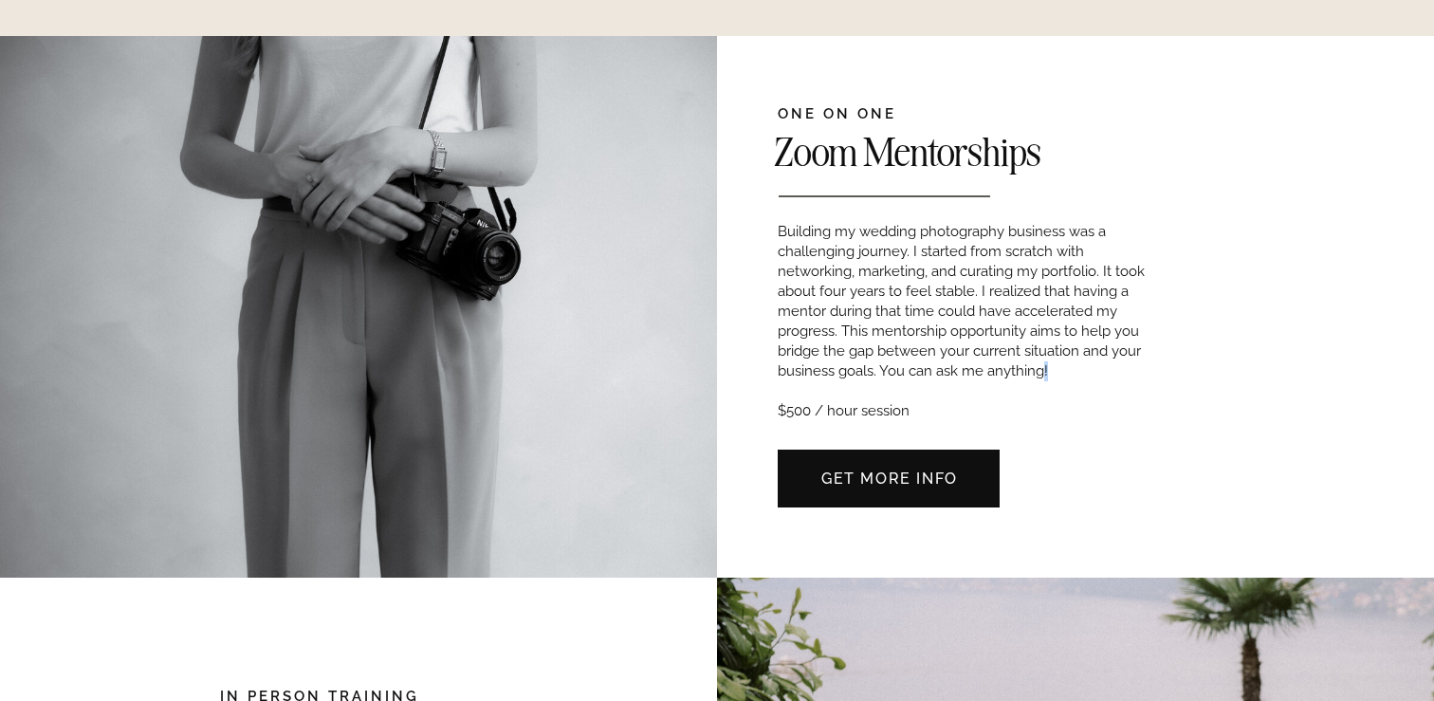
click at [1040, 364] on p "Building my wedding photography business was a challenging journey. I started f…" at bounding box center [970, 318] width 384 height 193
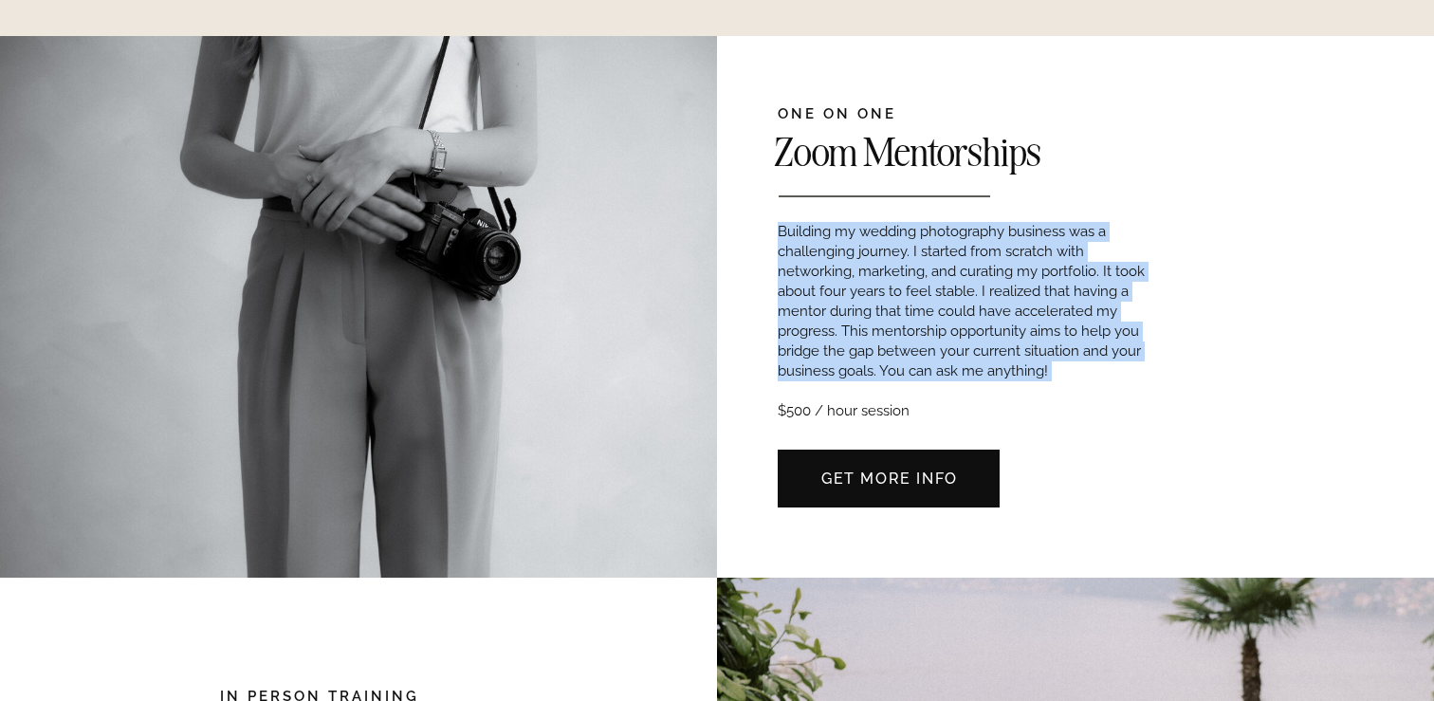
click at [1089, 381] on p "Building my wedding photography business was a challenging journey. I started f…" at bounding box center [970, 318] width 384 height 193
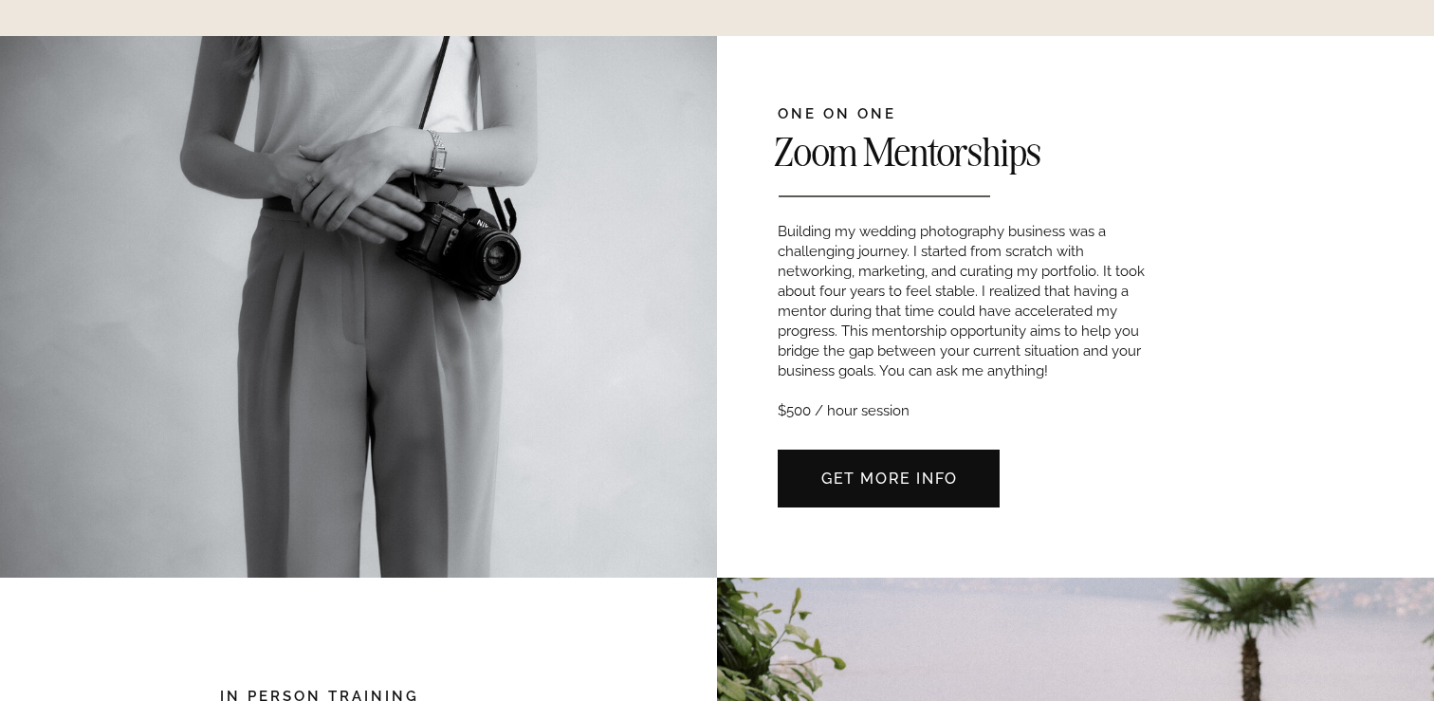
click at [1048, 357] on p "Building my wedding photography business was a challenging journey. I started f…" at bounding box center [970, 318] width 384 height 193
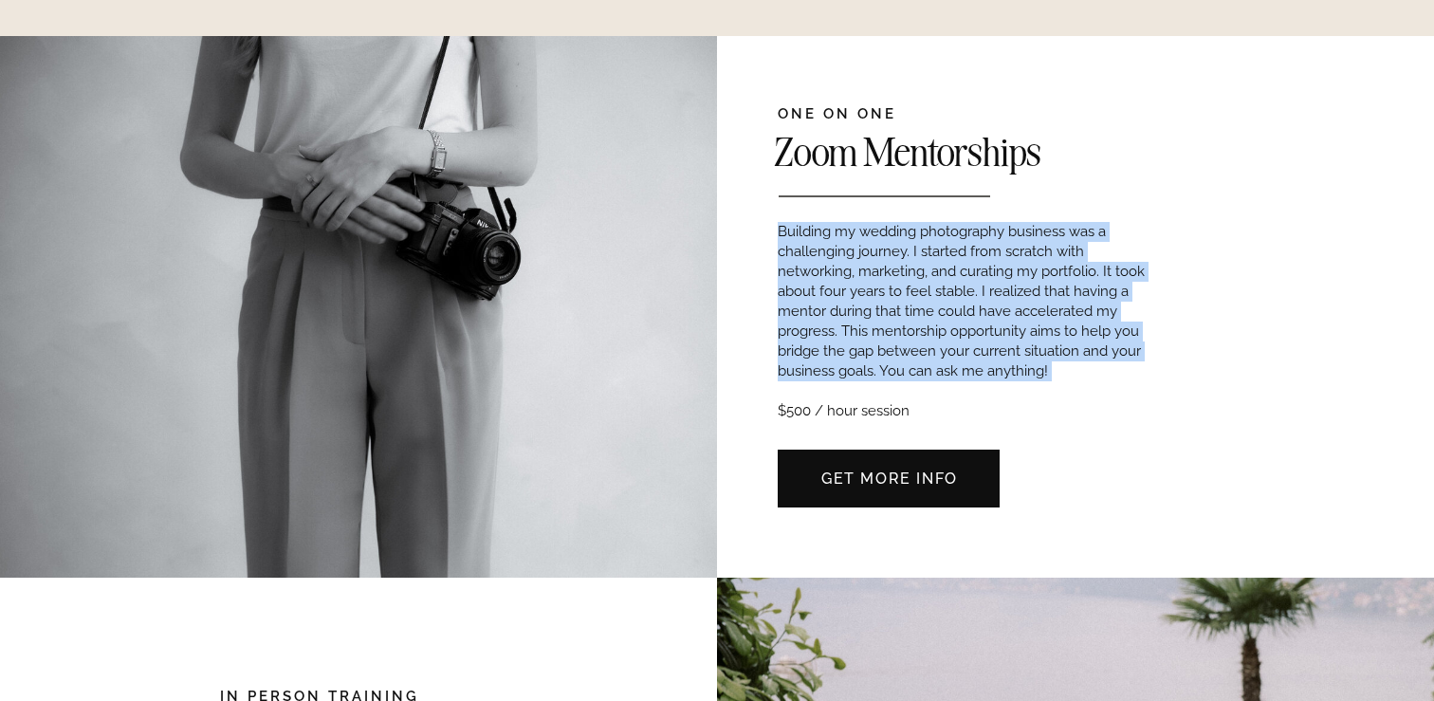
click at [1075, 378] on p "Building my wedding photography business was a challenging journey. I started f…" at bounding box center [970, 318] width 384 height 193
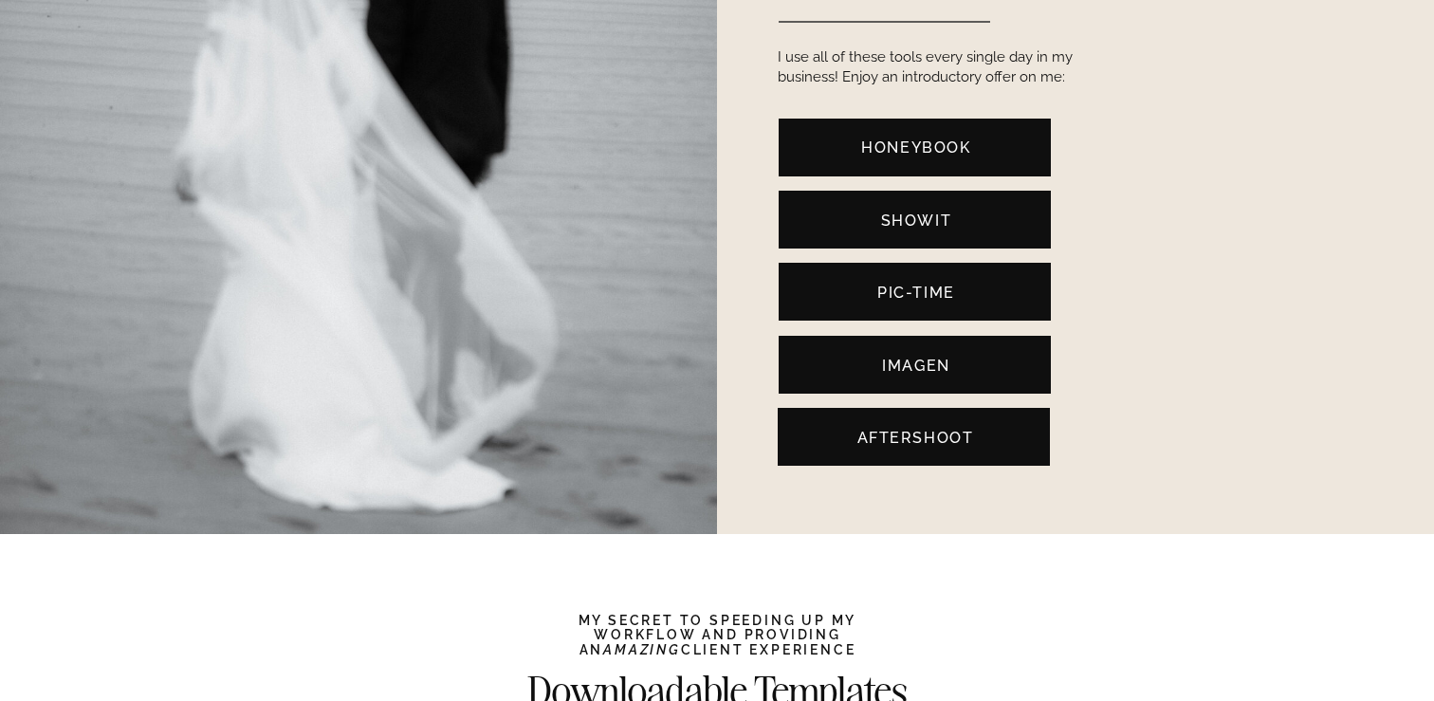
scroll to position [3621, 0]
